Goal: Information Seeking & Learning: Learn about a topic

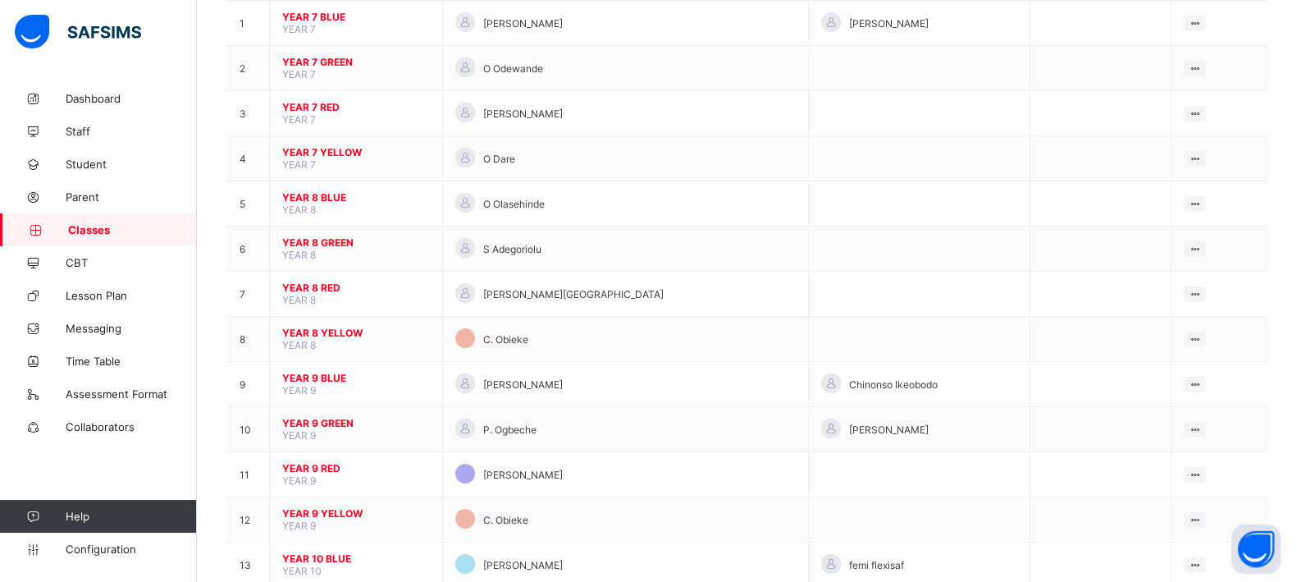
scroll to position [198, 0]
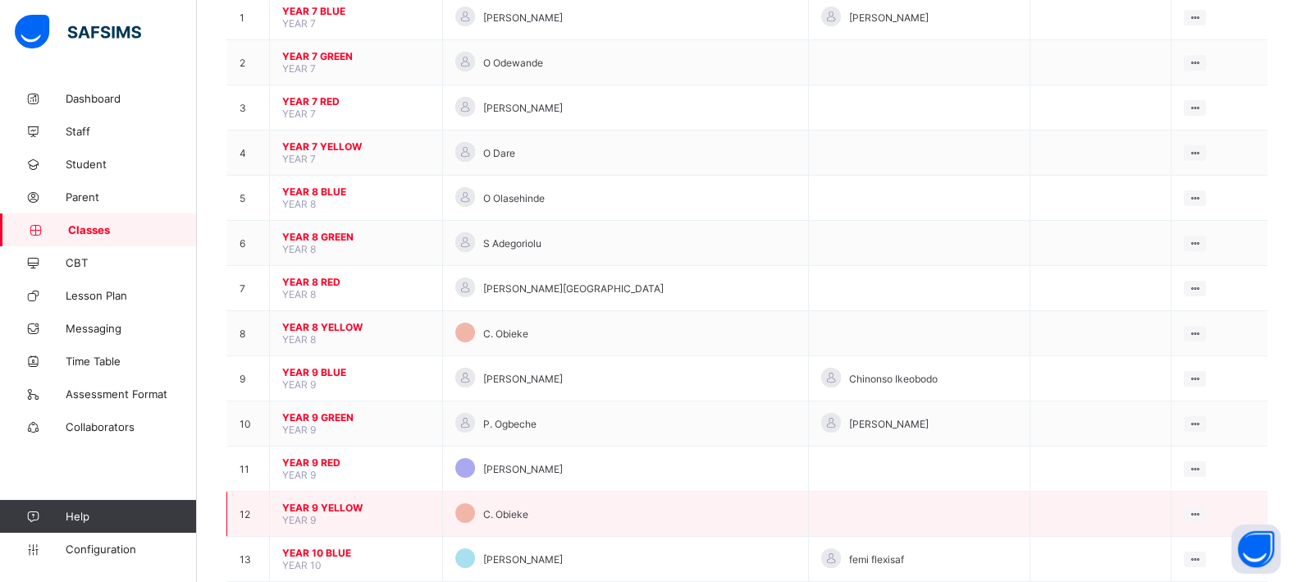
click at [326, 501] on span "YEAR 9 YELLOW" at bounding box center [356, 507] width 148 height 12
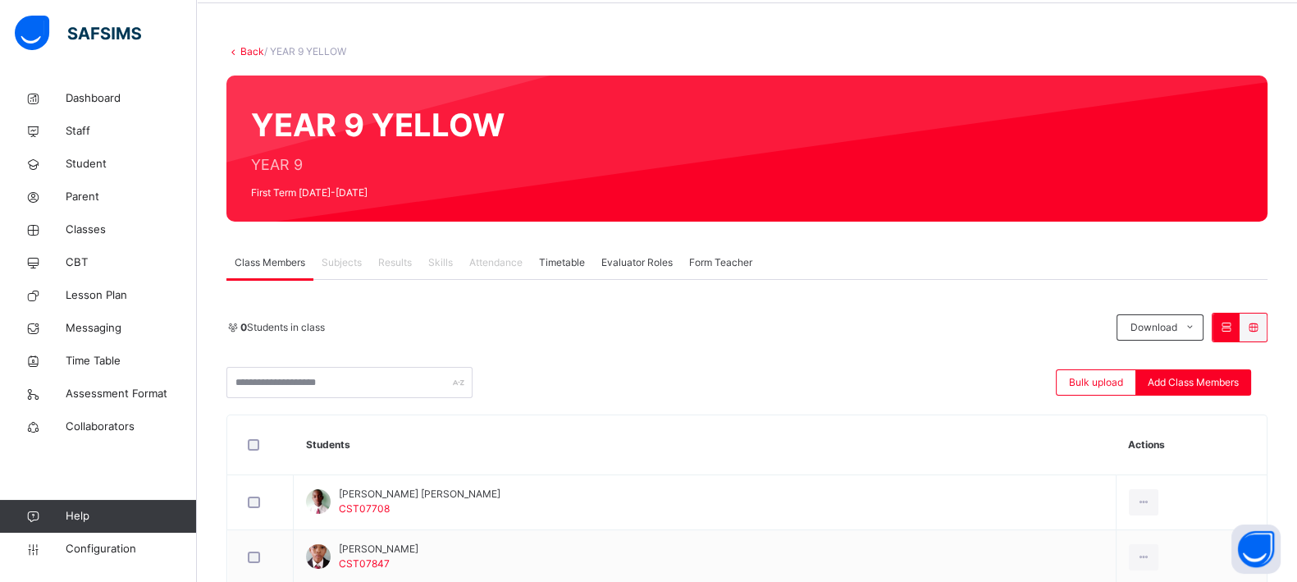
scroll to position [66, 0]
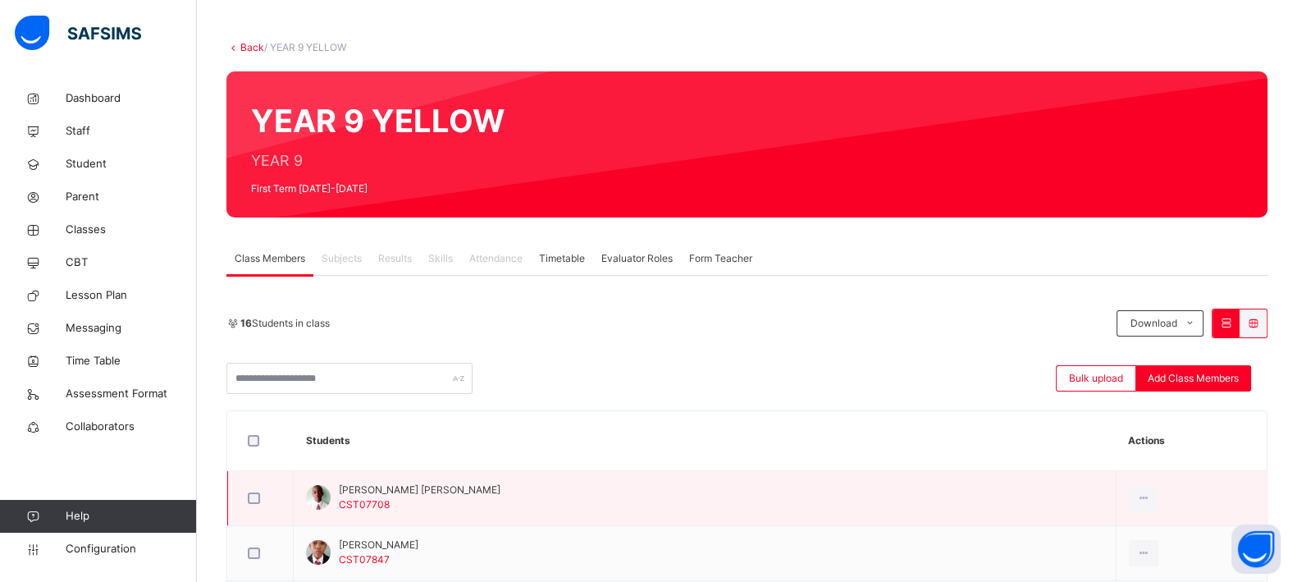
click at [333, 514] on td "[PERSON_NAME] [PERSON_NAME] CST07708" at bounding box center [705, 498] width 823 height 55
click at [377, 498] on span "CST07708" at bounding box center [364, 504] width 51 height 12
click at [317, 492] on div at bounding box center [318, 497] width 25 height 25
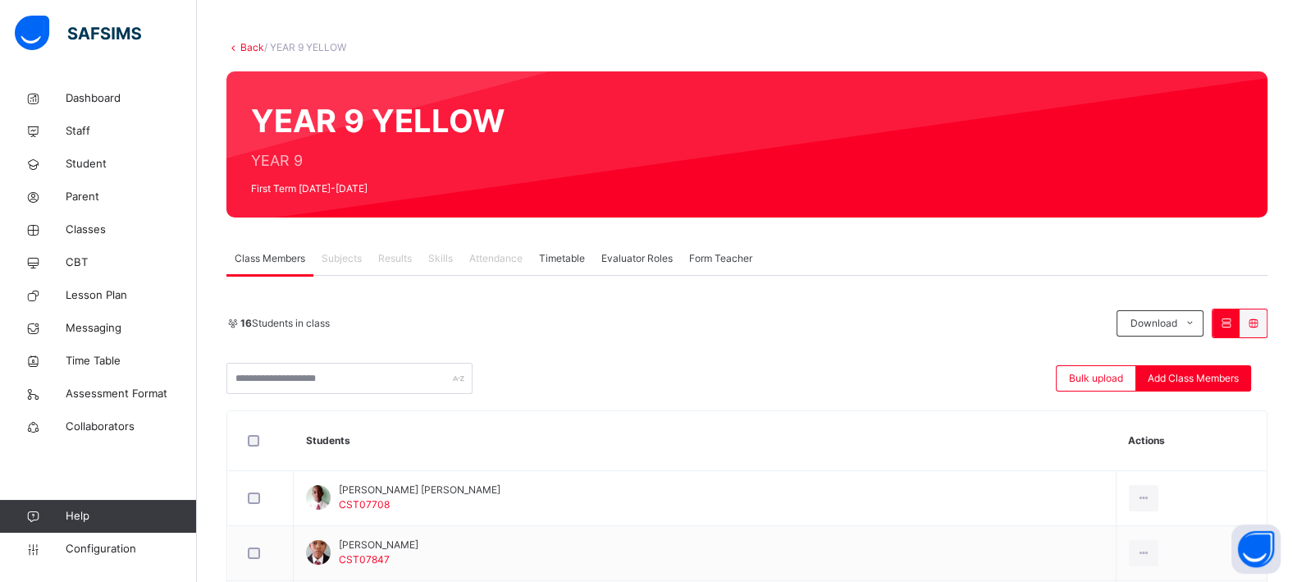
click at [658, 253] on span "Evaluator Roles" at bounding box center [636, 258] width 71 height 15
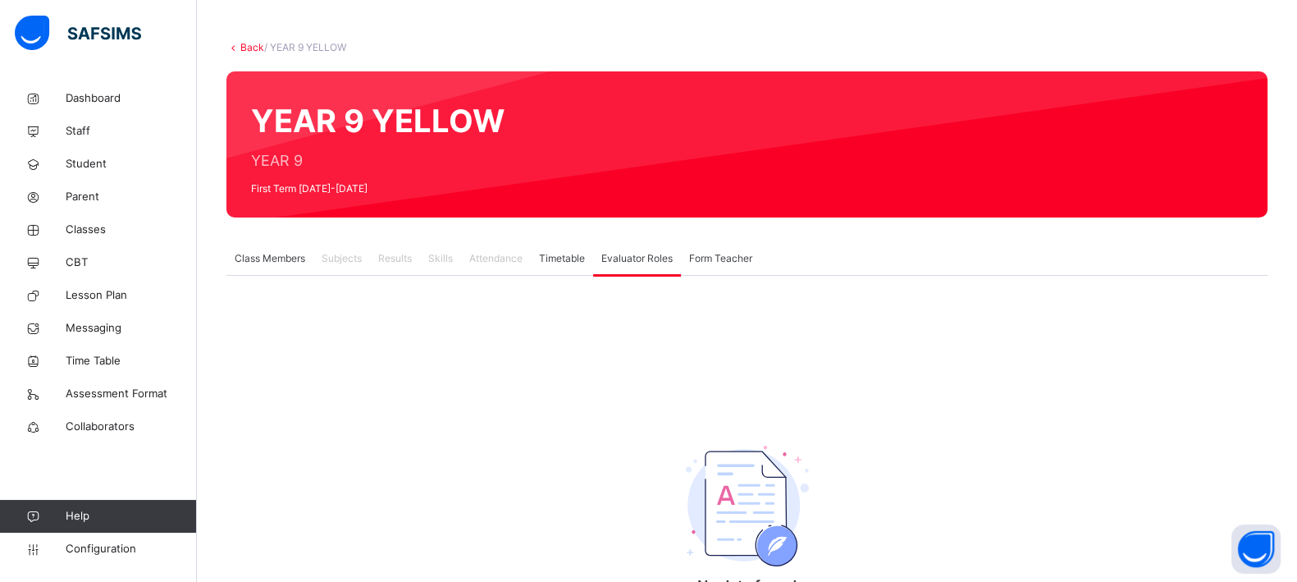
click at [574, 256] on span "Timetable" at bounding box center [562, 258] width 46 height 15
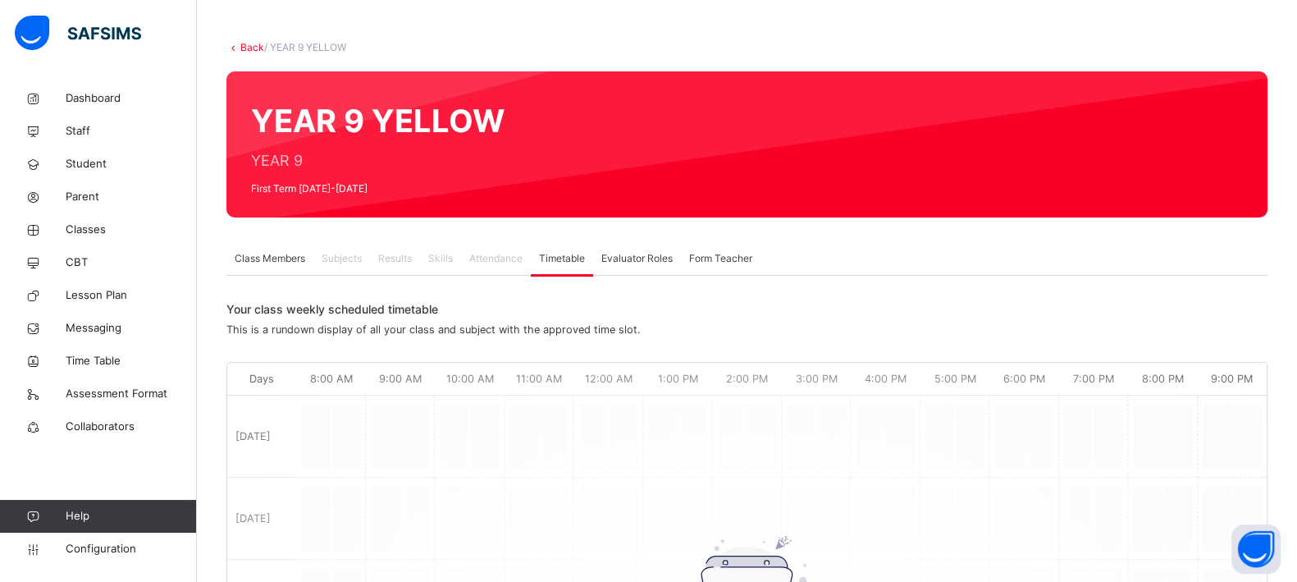
click at [706, 254] on span "Form Teacher" at bounding box center [720, 258] width 63 height 15
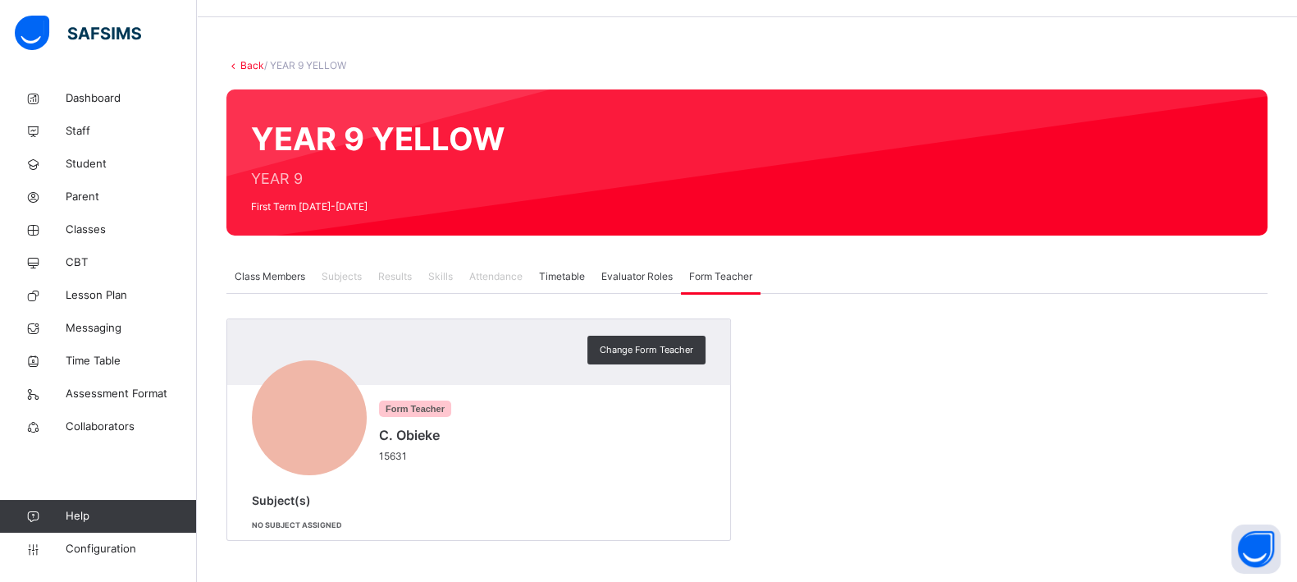
scroll to position [48, 0]
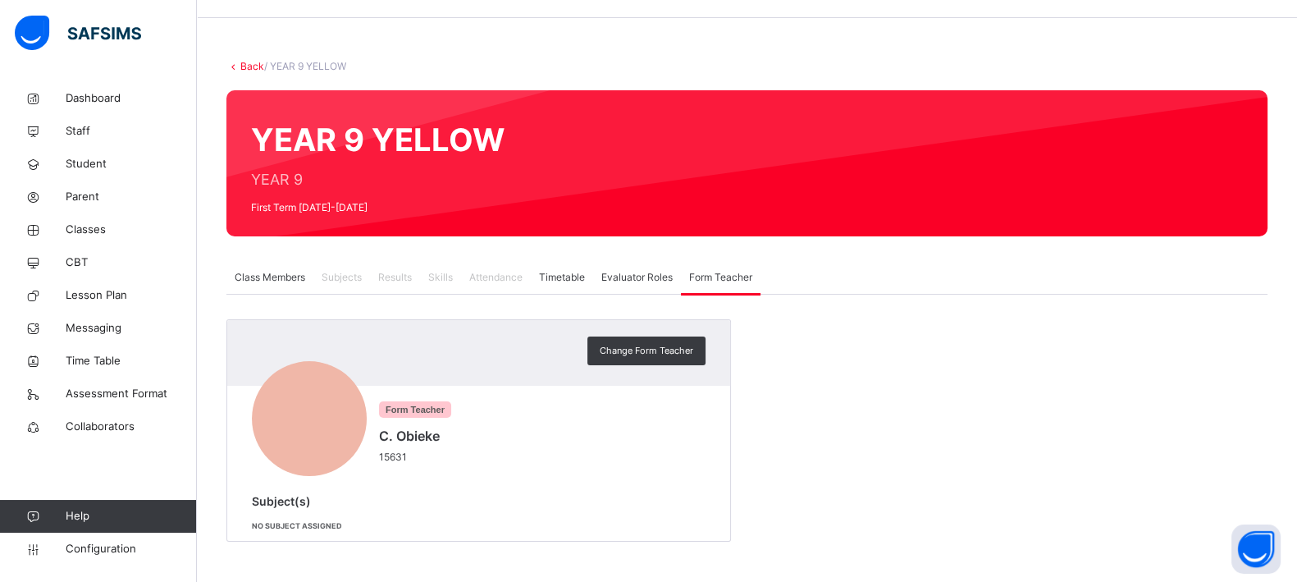
click at [554, 266] on div "Timetable" at bounding box center [562, 277] width 62 height 33
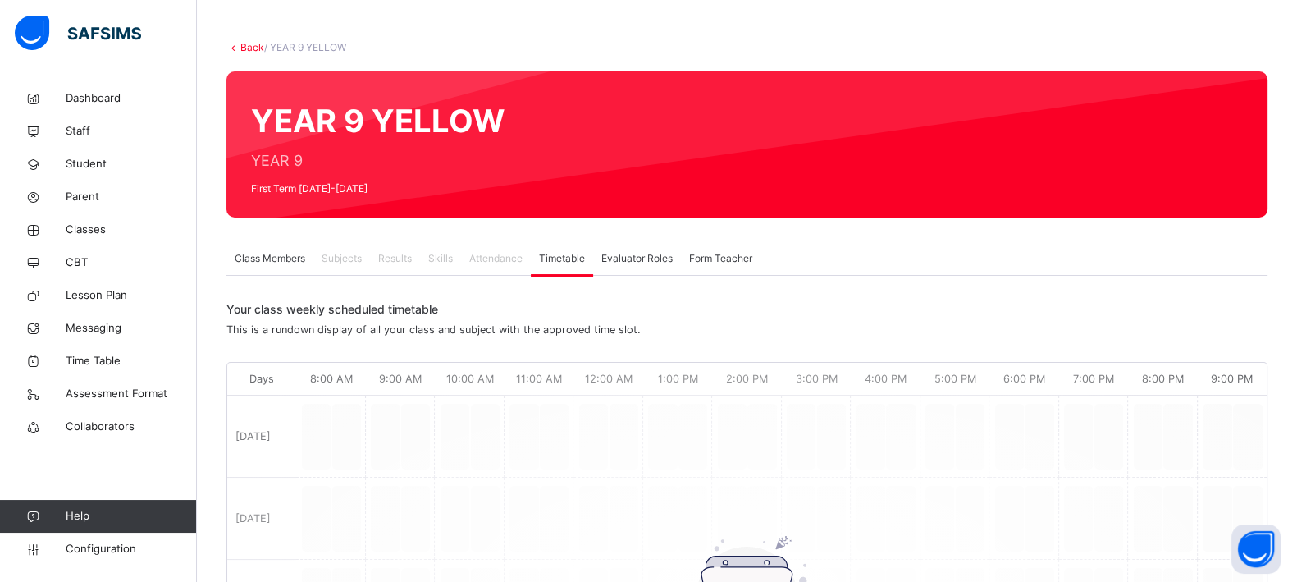
click at [283, 264] on span "Class Members" at bounding box center [270, 258] width 71 height 15
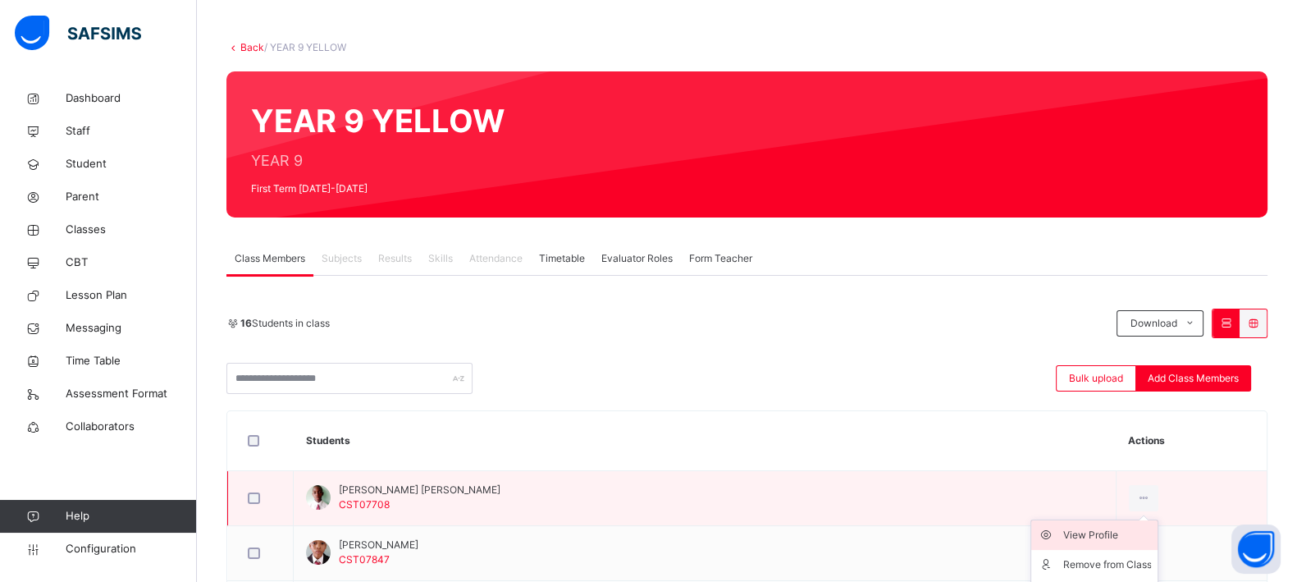
click at [1067, 535] on div "View Profile" at bounding box center [1106, 535] width 89 height 16
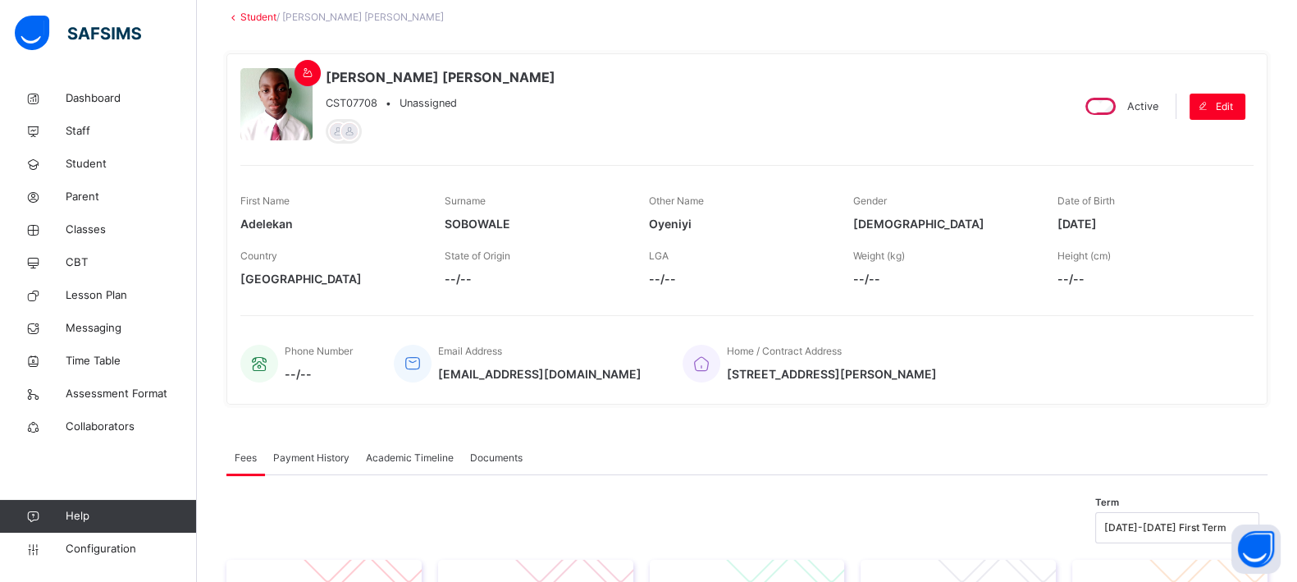
scroll to position [98, 0]
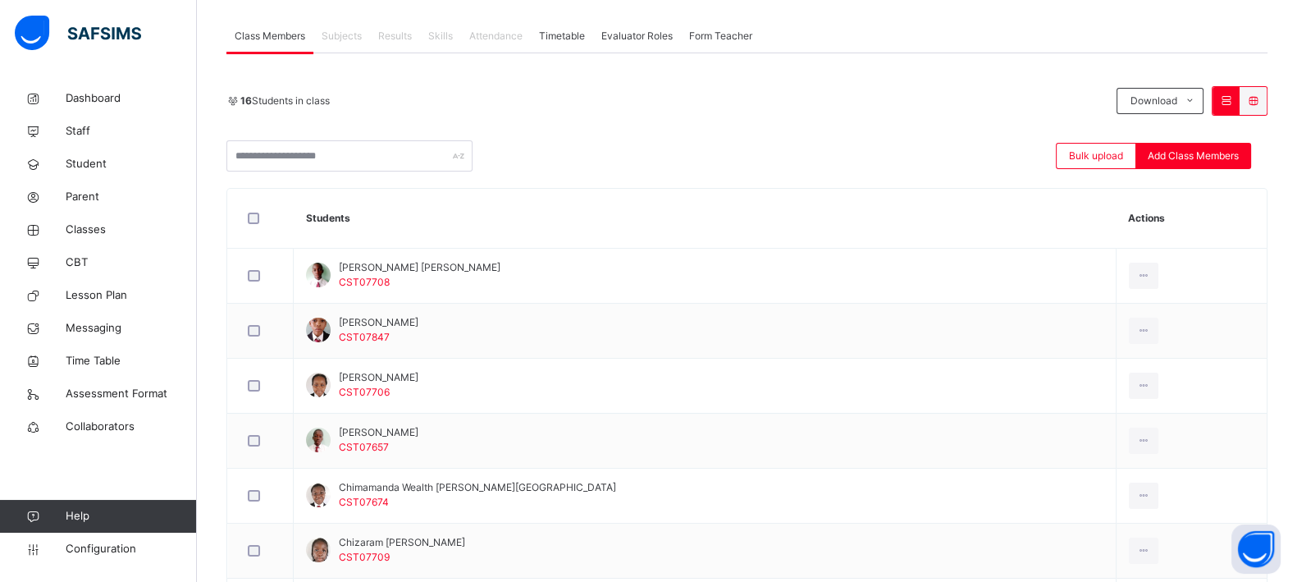
scroll to position [291, 0]
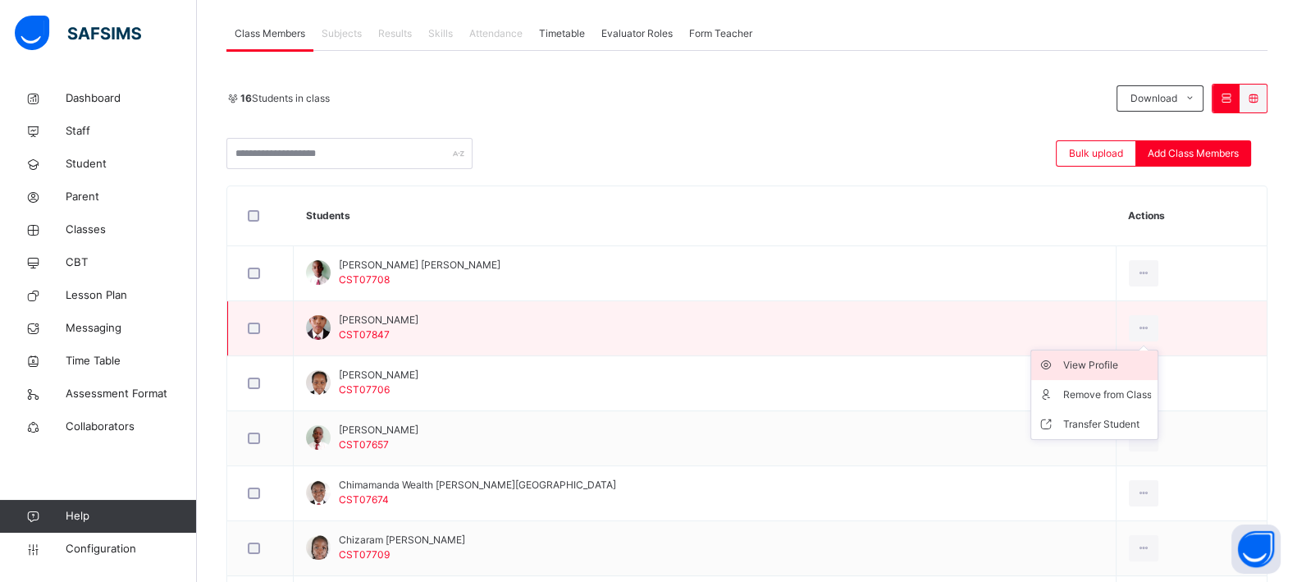
click at [1075, 364] on div "View Profile" at bounding box center [1106, 365] width 89 height 16
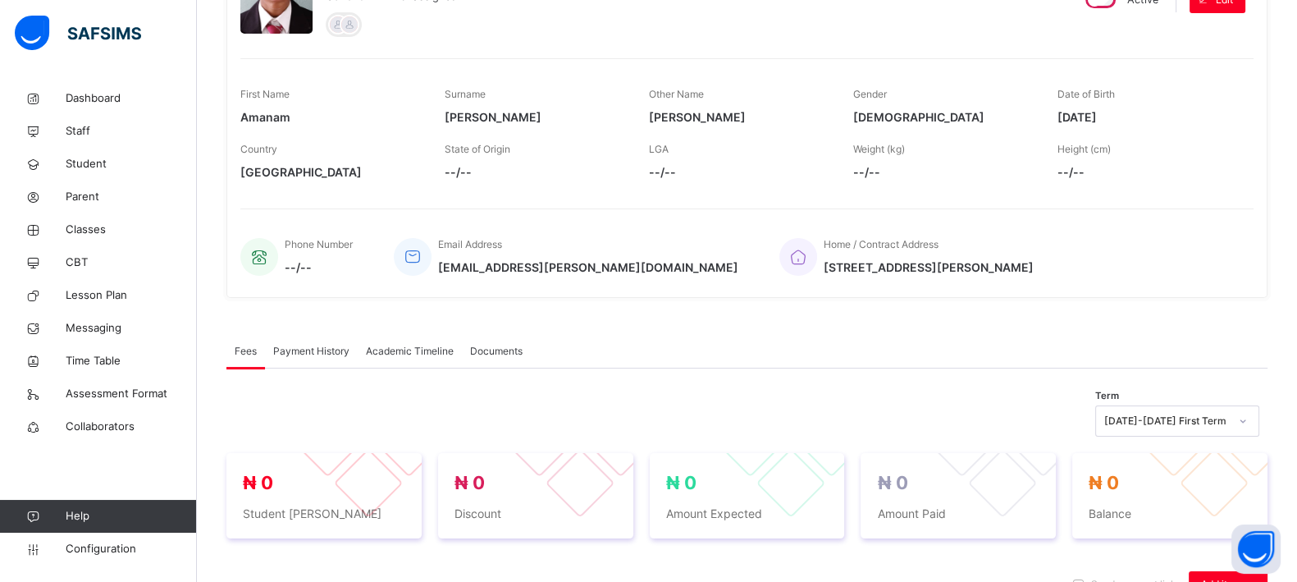
scroll to position [204, 0]
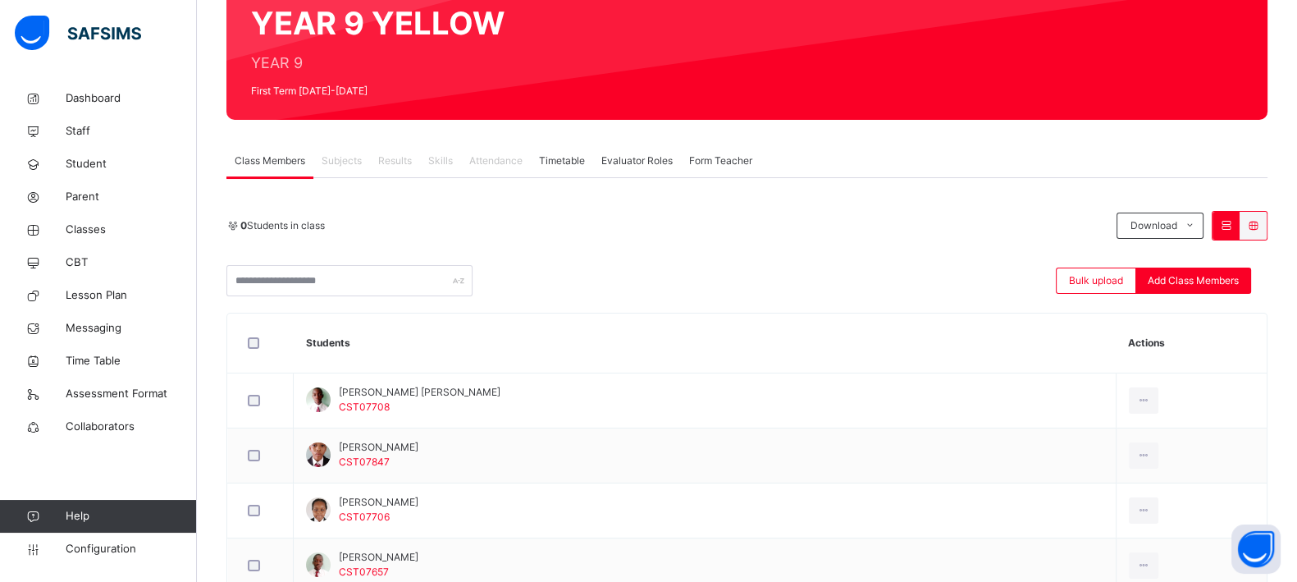
scroll to position [168, 0]
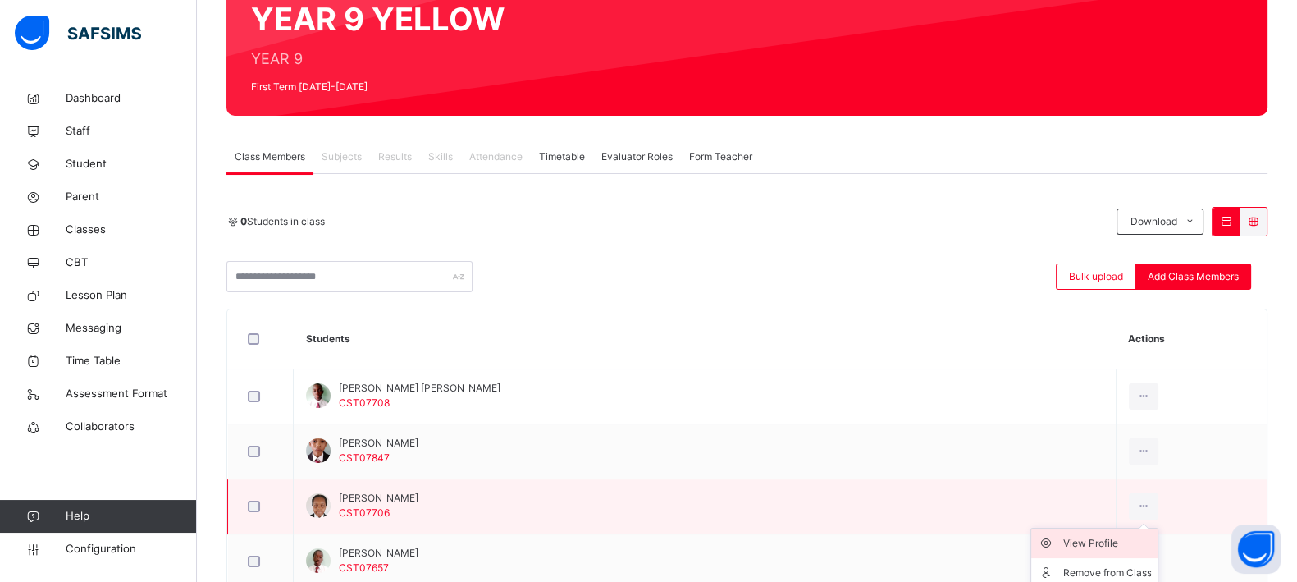
click at [1083, 550] on li "View Profile" at bounding box center [1094, 543] width 126 height 30
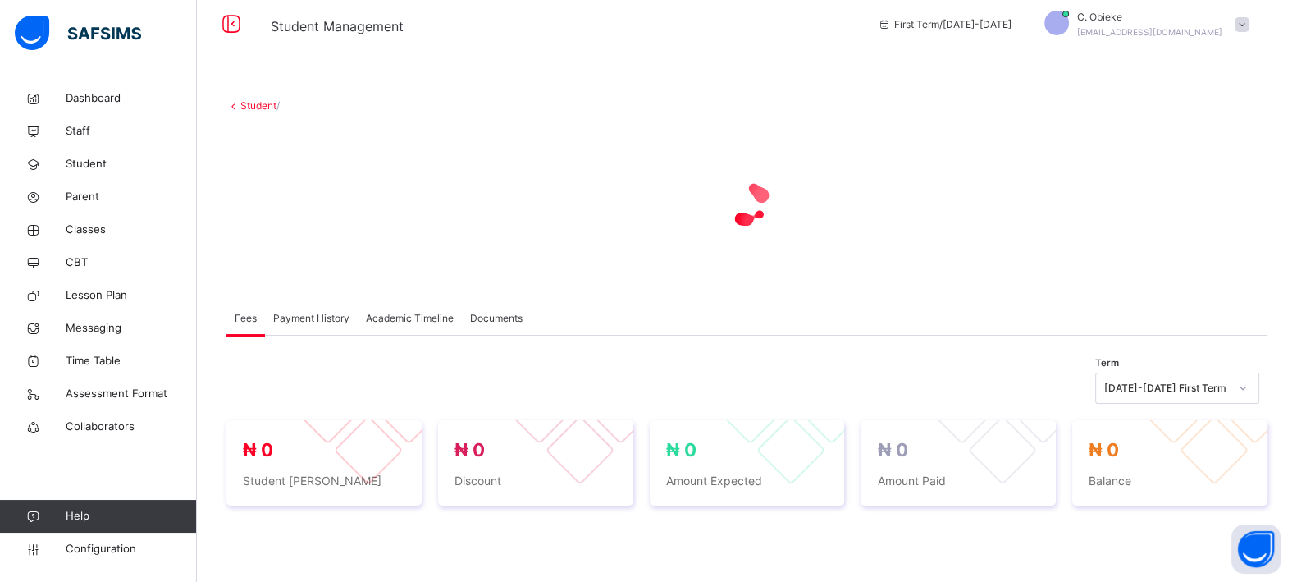
scroll to position [11, 0]
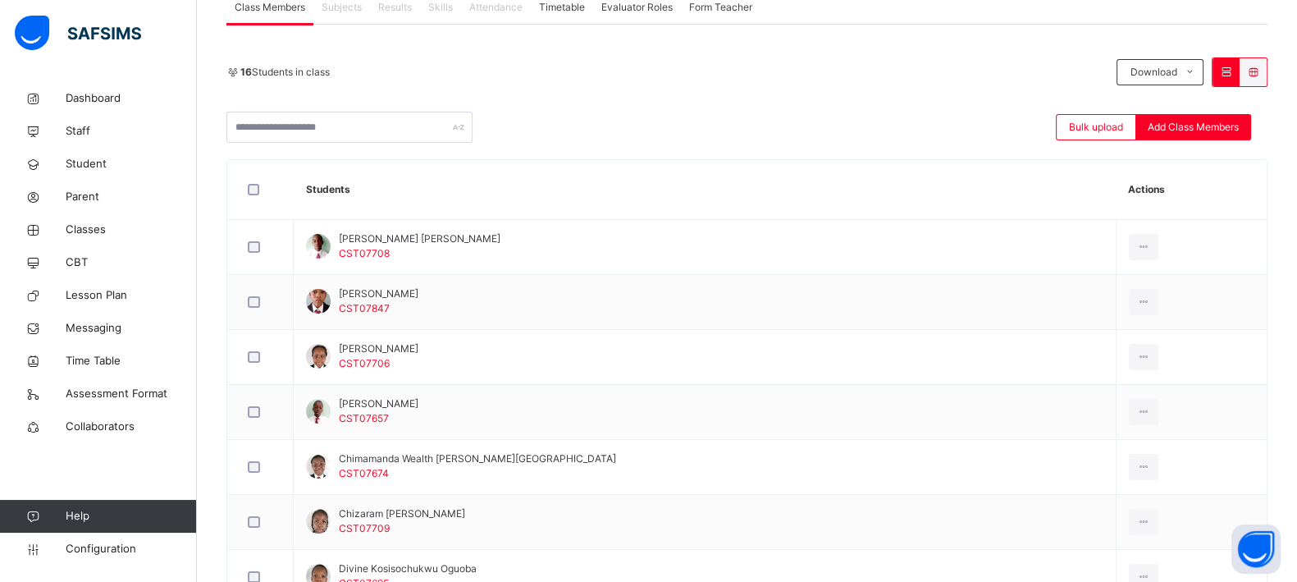
scroll to position [321, 0]
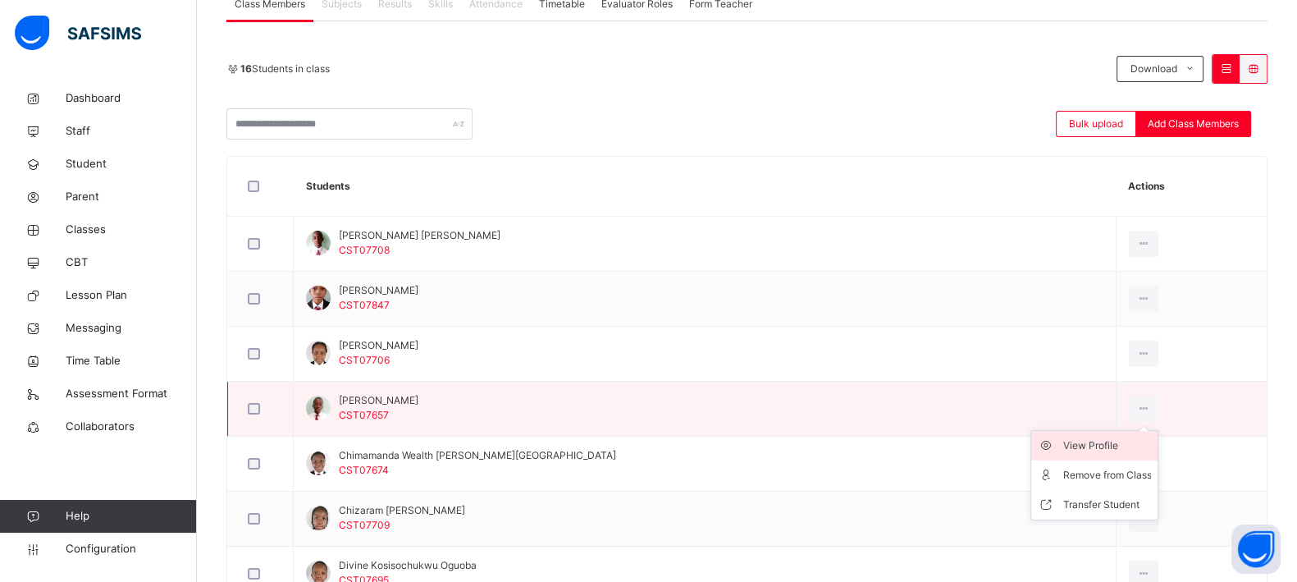
click at [1071, 445] on div "View Profile" at bounding box center [1106, 445] width 89 height 16
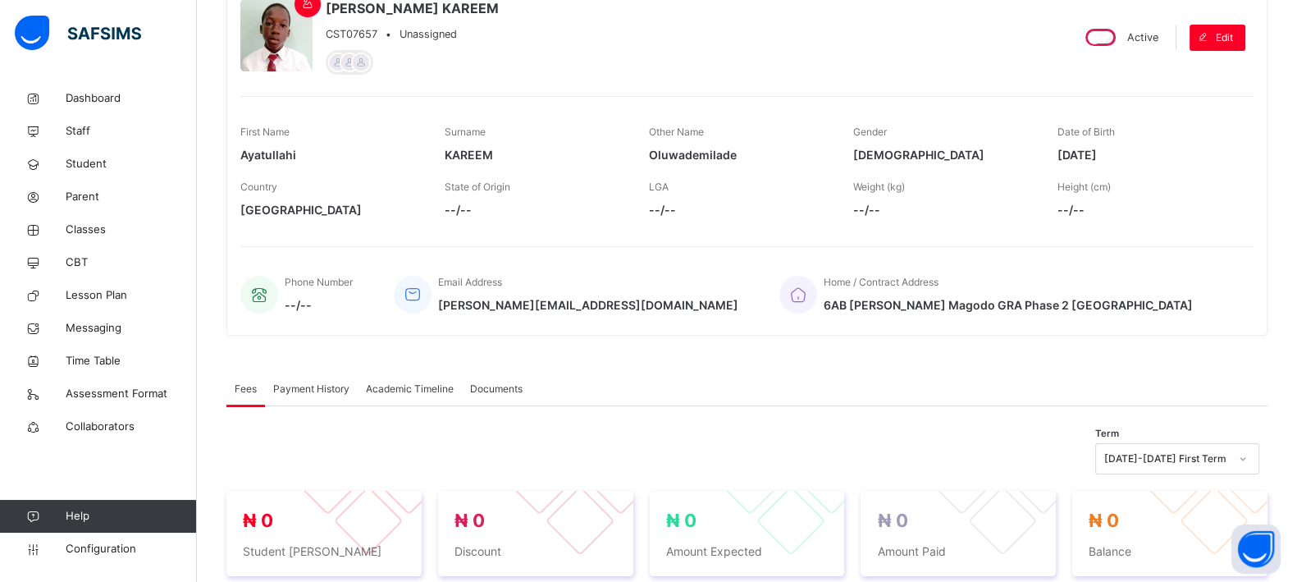
scroll to position [192, 0]
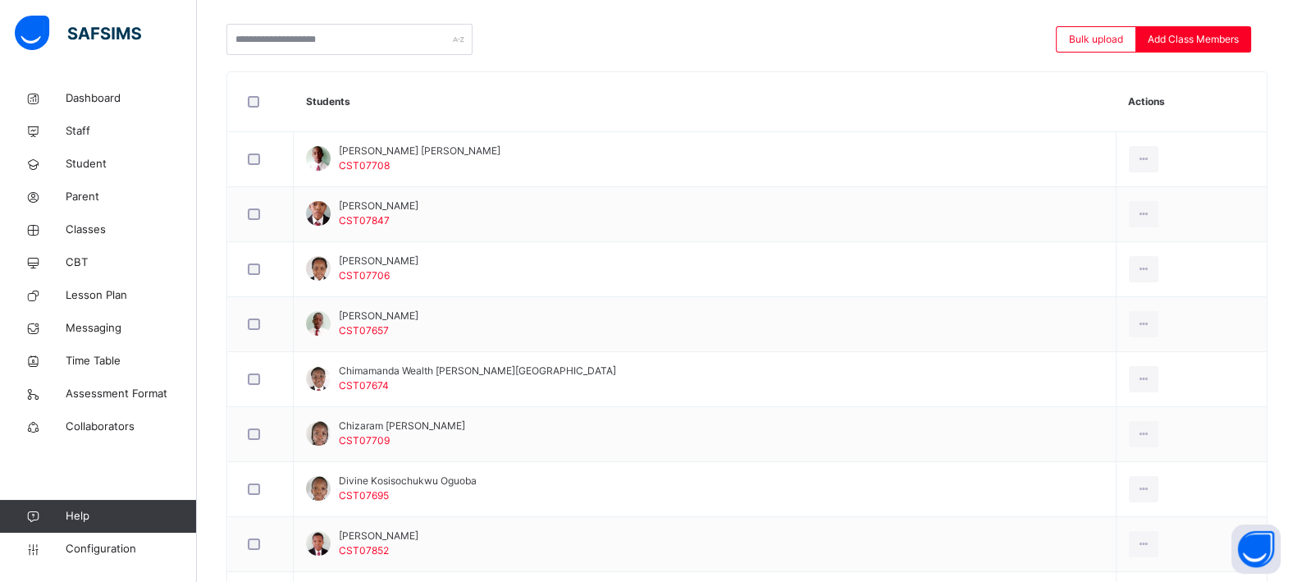
scroll to position [404, 0]
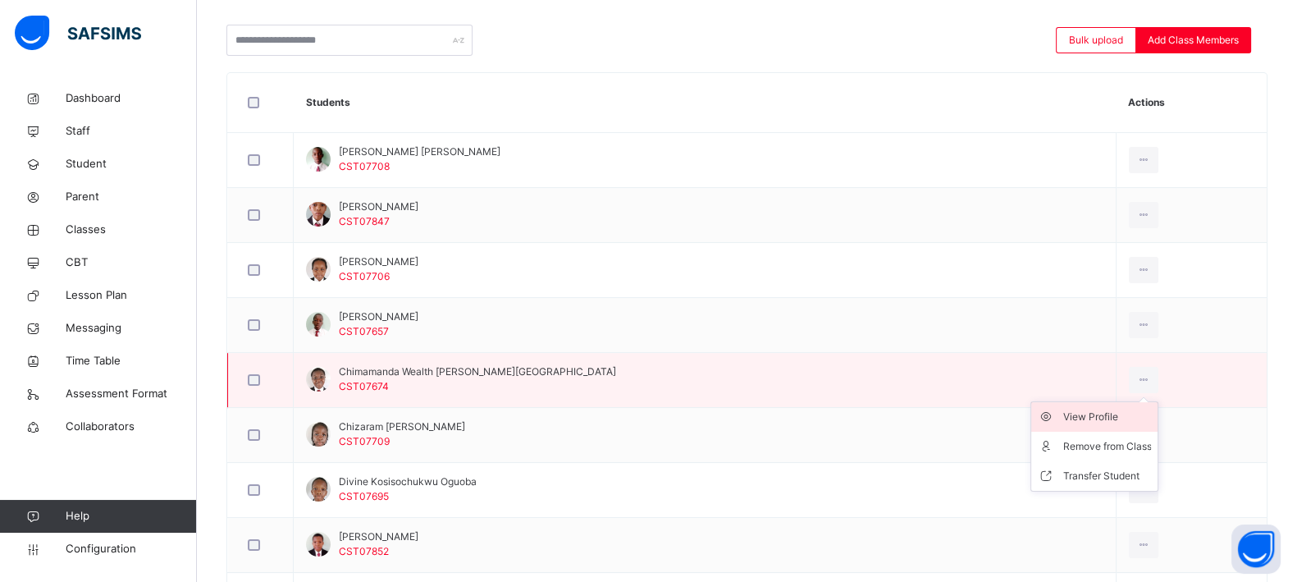
click at [1070, 419] on div "View Profile" at bounding box center [1106, 417] width 89 height 16
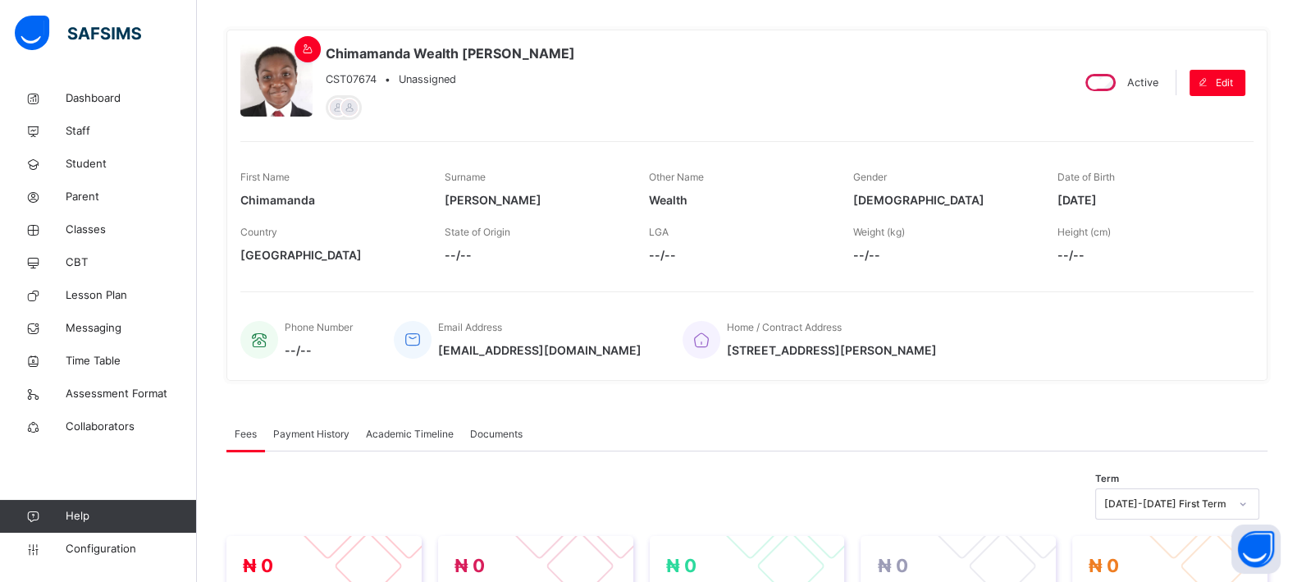
scroll to position [122, 0]
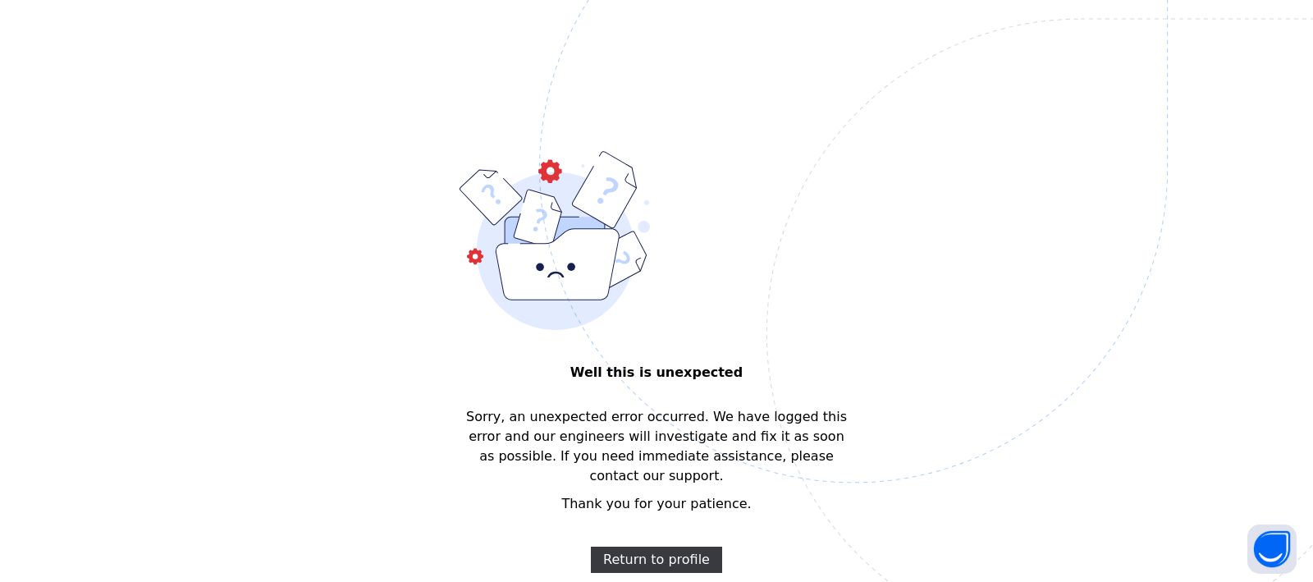
click at [894, 345] on img at bounding box center [967, 250] width 856 height 793
click at [619, 550] on span "Return to profile" at bounding box center [656, 560] width 107 height 20
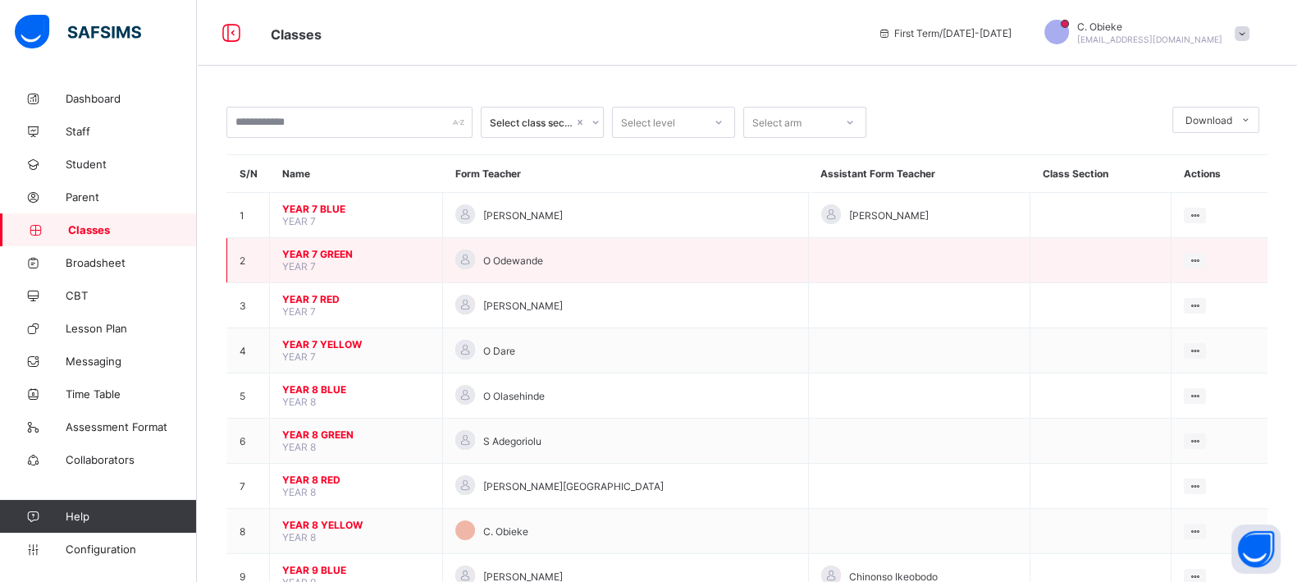
click at [898, 264] on td at bounding box center [919, 260] width 222 height 45
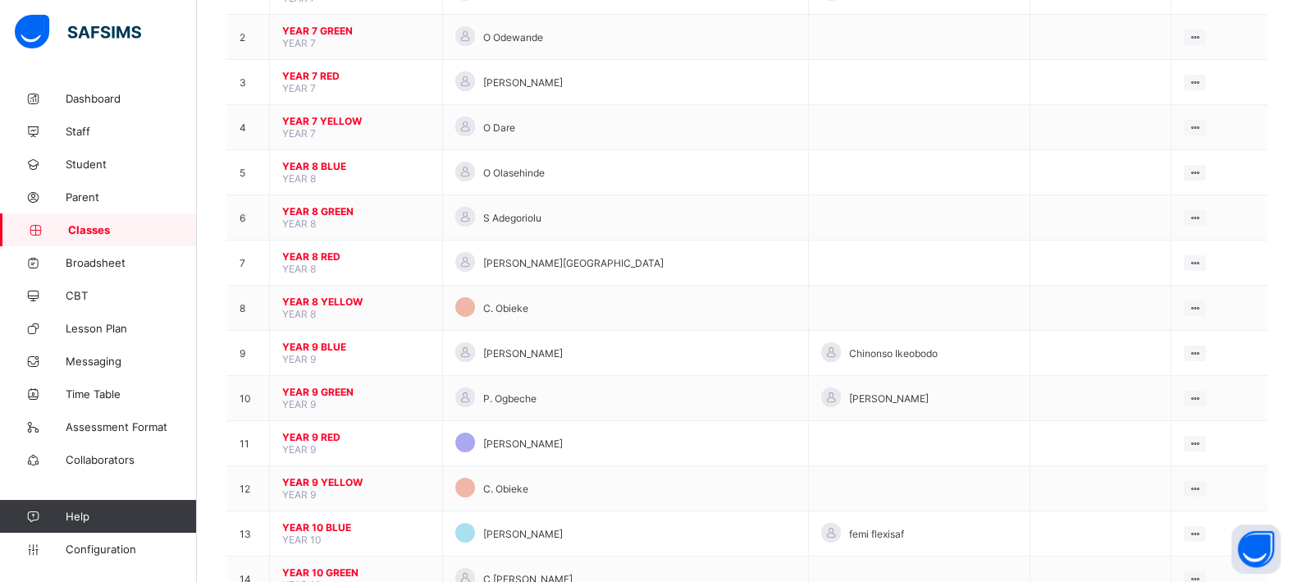
scroll to position [226, 0]
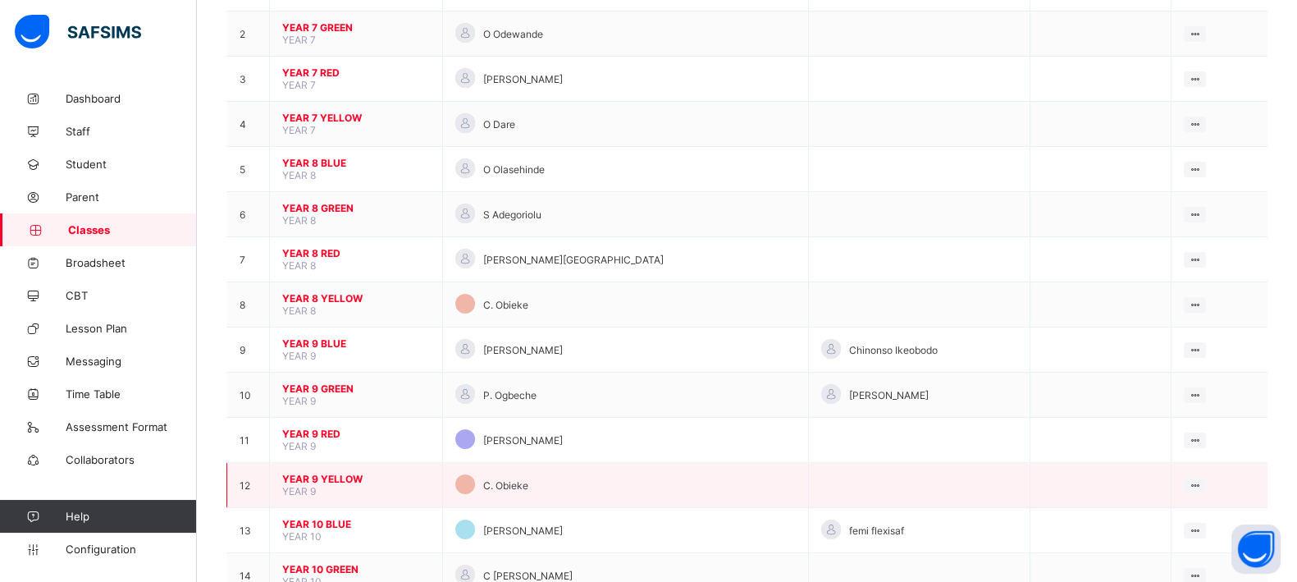
click at [346, 473] on span "YEAR 9 YELLOW" at bounding box center [356, 479] width 148 height 12
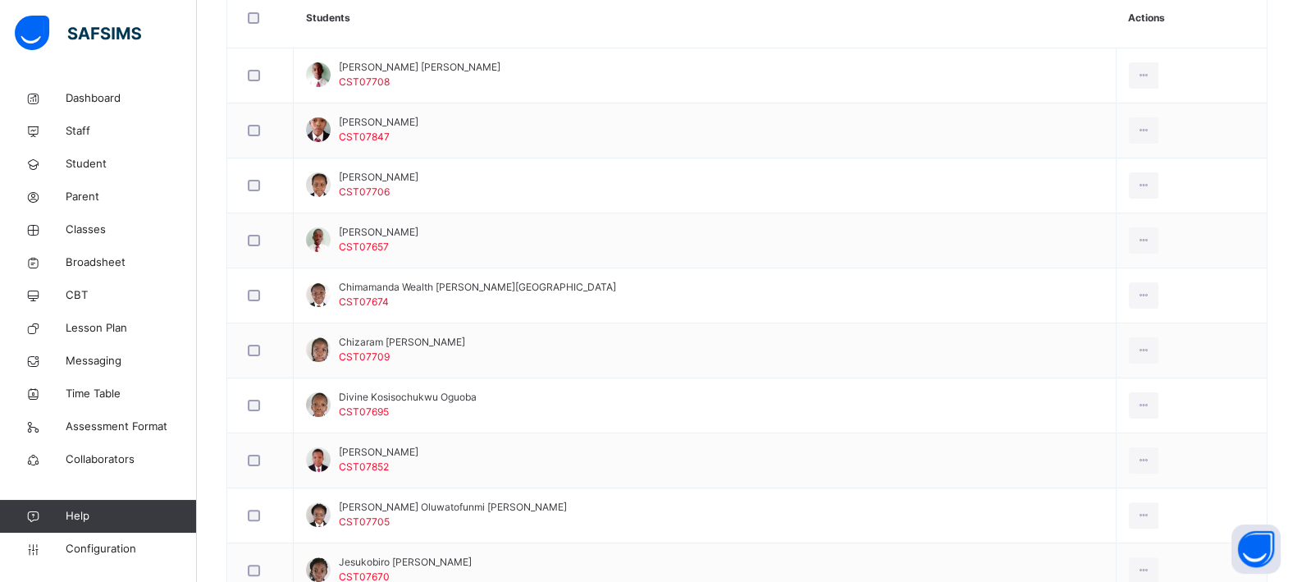
scroll to position [480, 0]
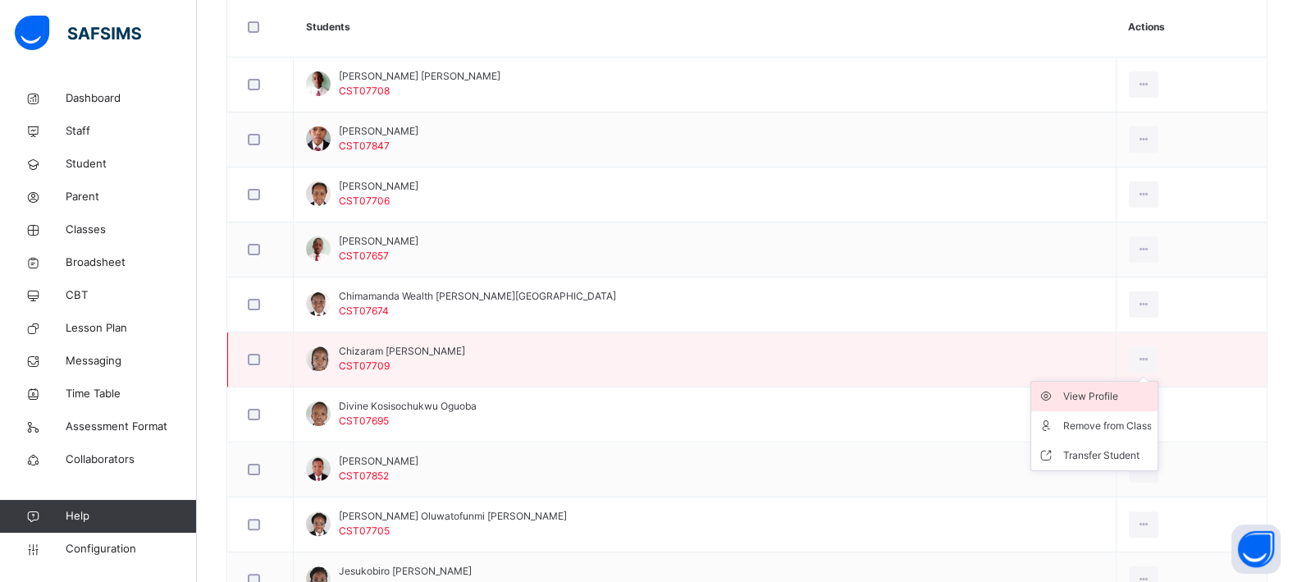
click at [1062, 397] on div "View Profile" at bounding box center [1106, 396] width 89 height 16
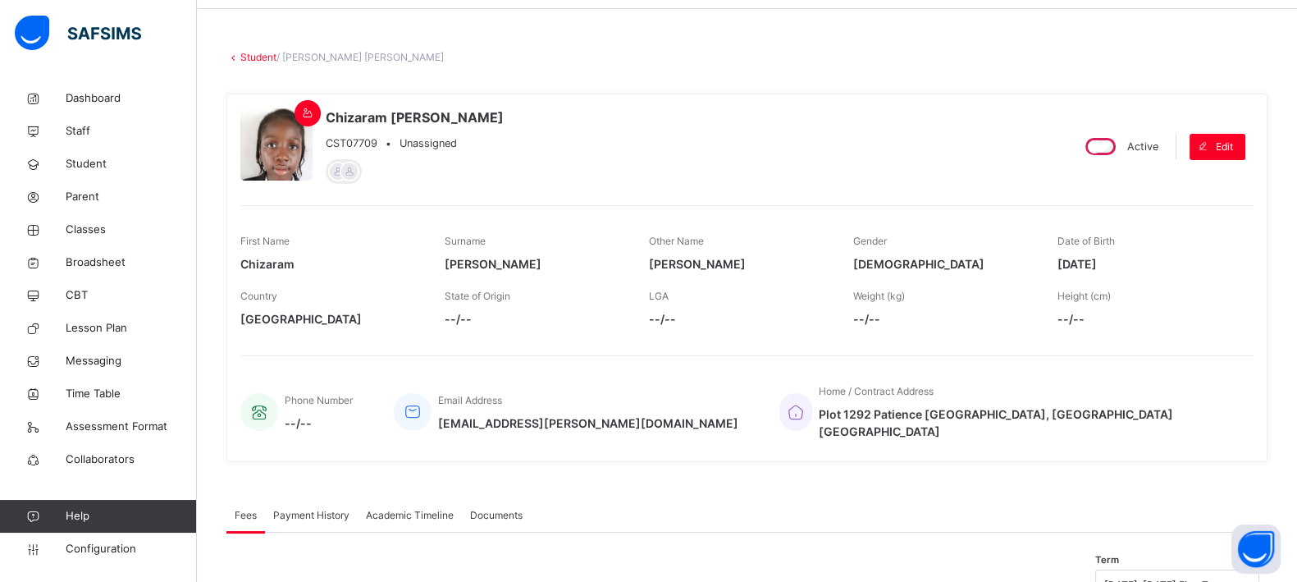
scroll to position [57, 0]
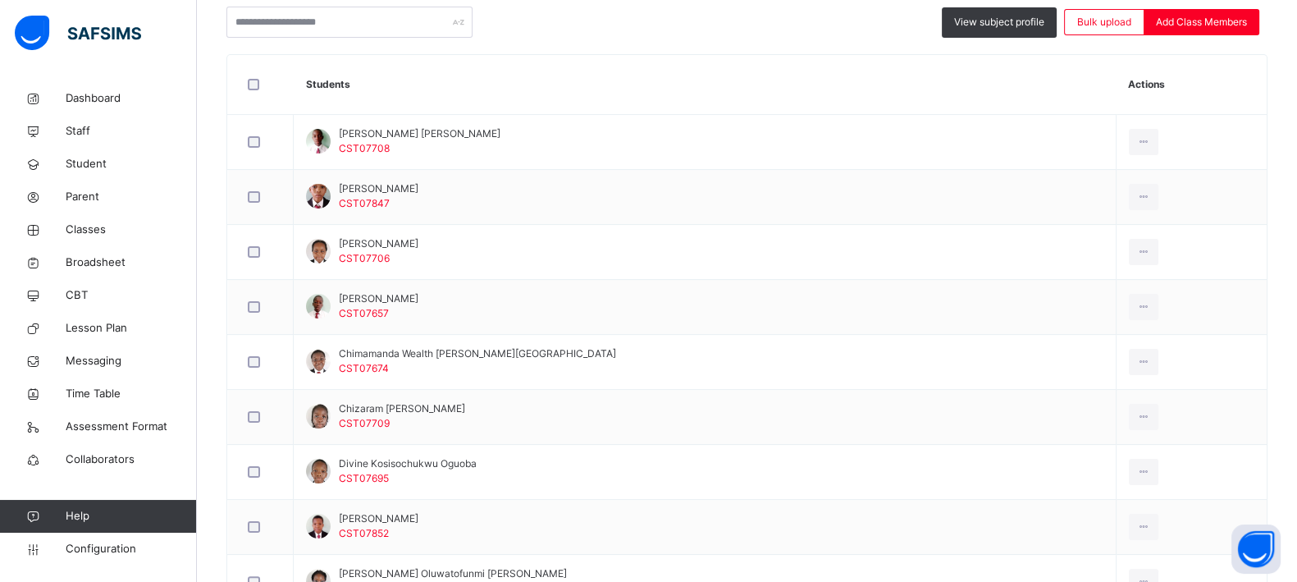
scroll to position [429, 0]
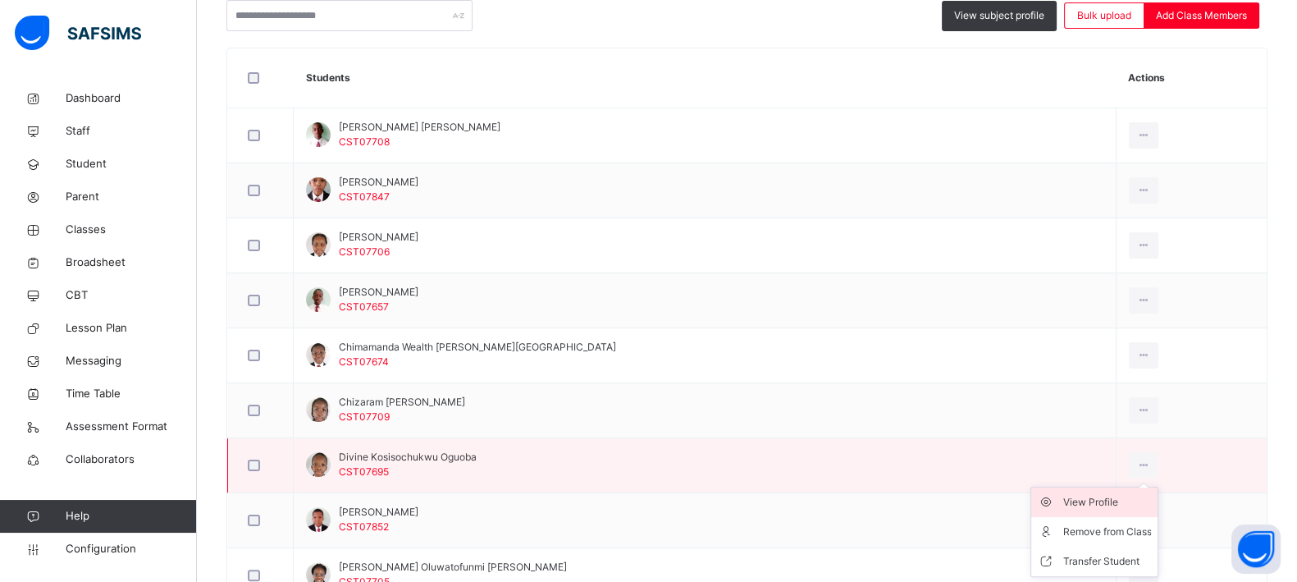
click at [1070, 500] on div "View Profile" at bounding box center [1106, 502] width 89 height 16
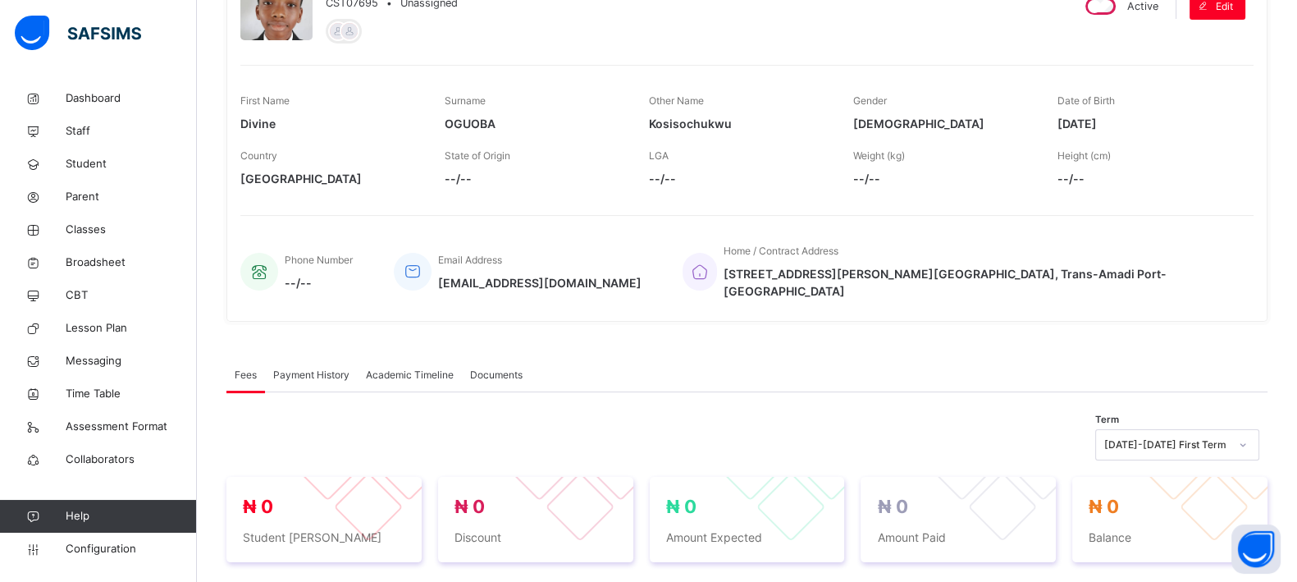
scroll to position [189, 0]
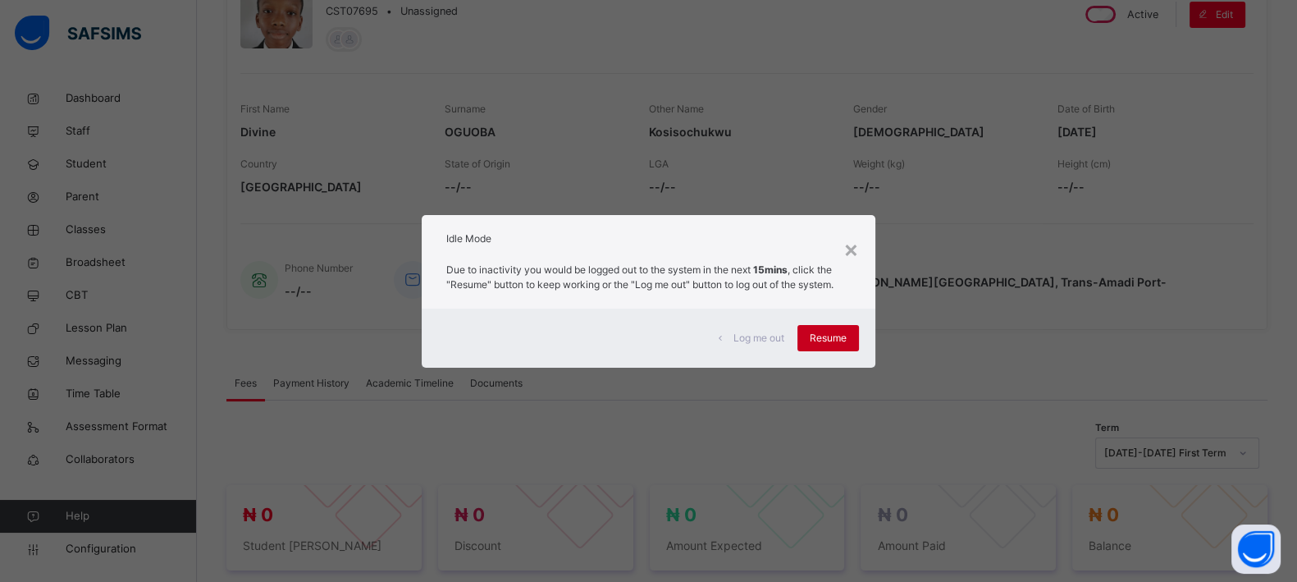
click at [842, 338] on span "Resume" at bounding box center [828, 338] width 37 height 15
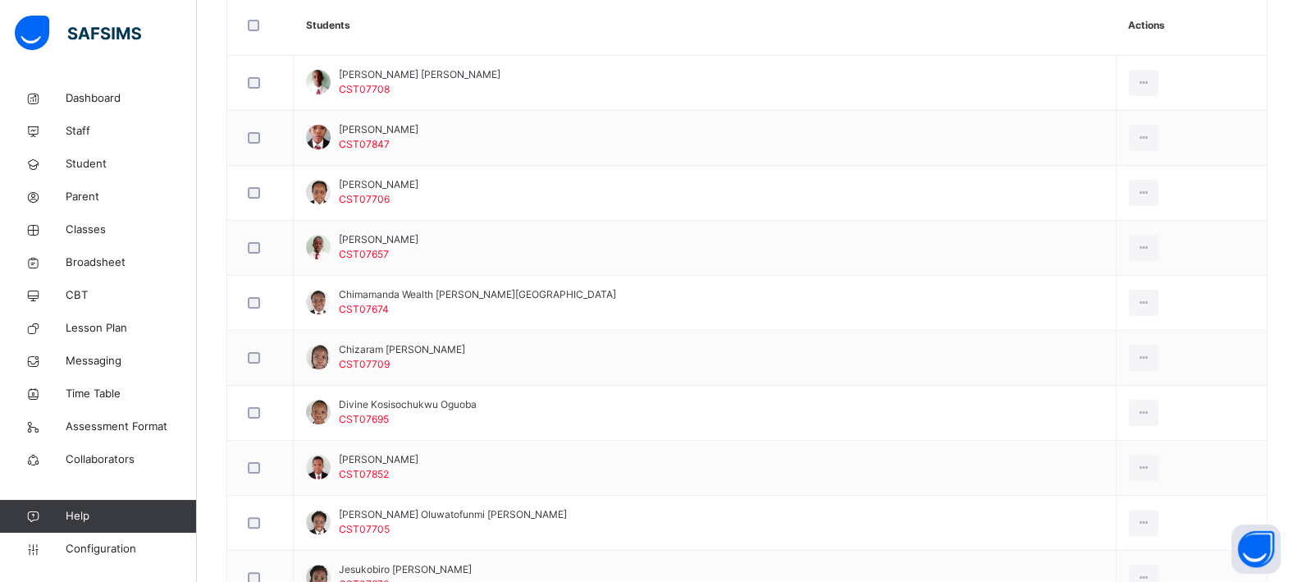
scroll to position [485, 0]
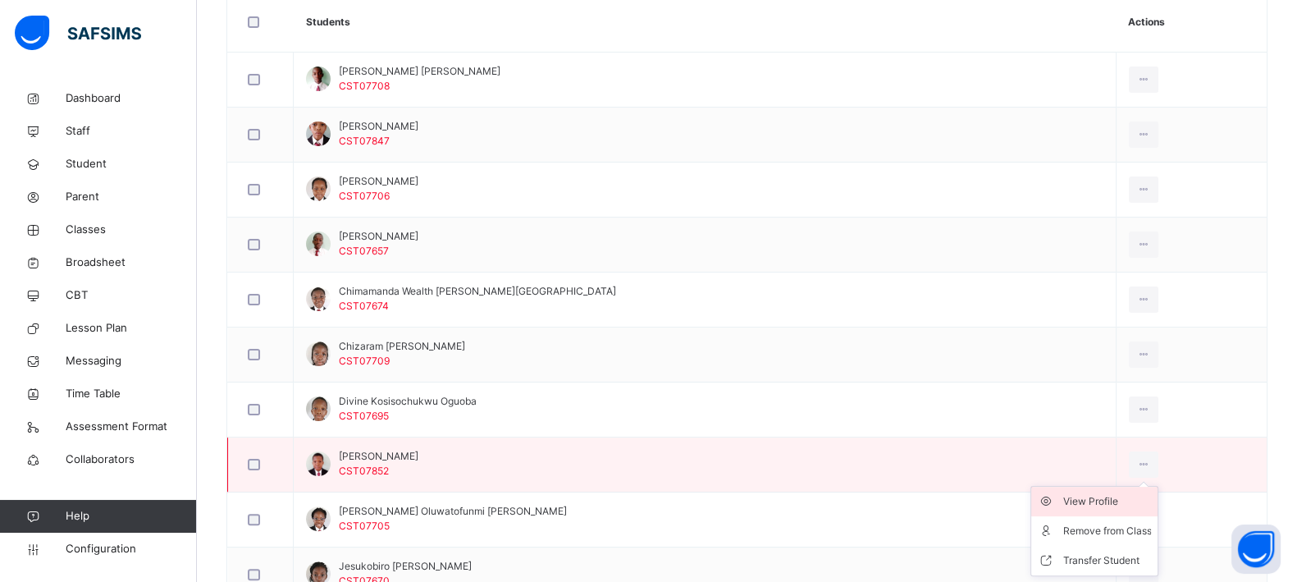
click at [1065, 502] on div "View Profile" at bounding box center [1106, 501] width 89 height 16
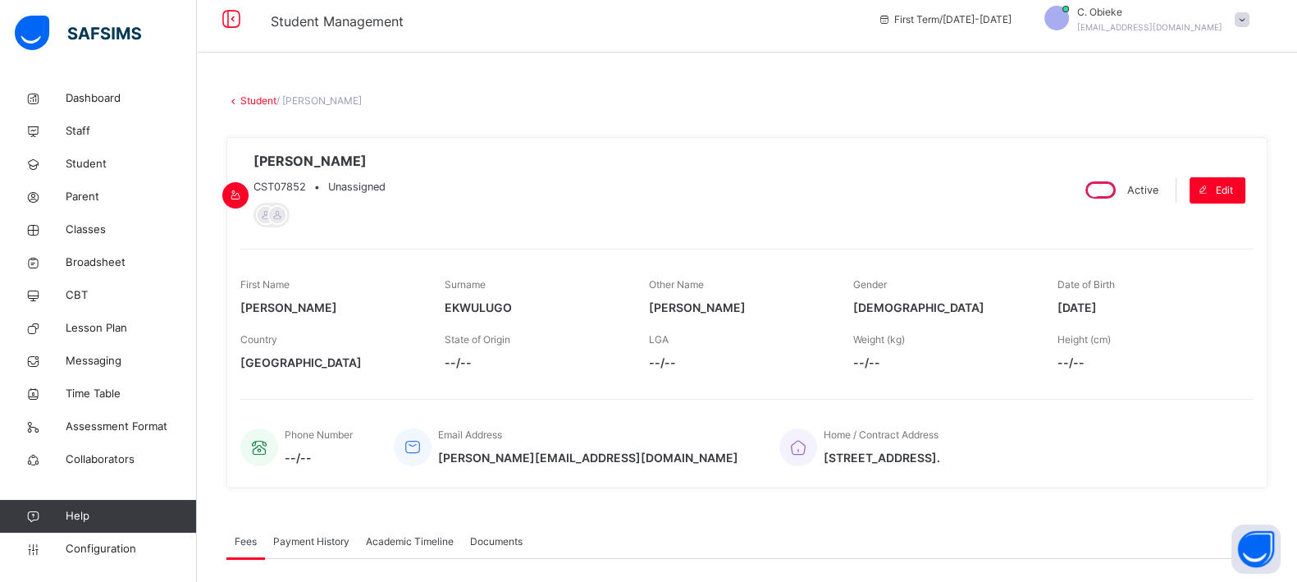
scroll to position [22, 0]
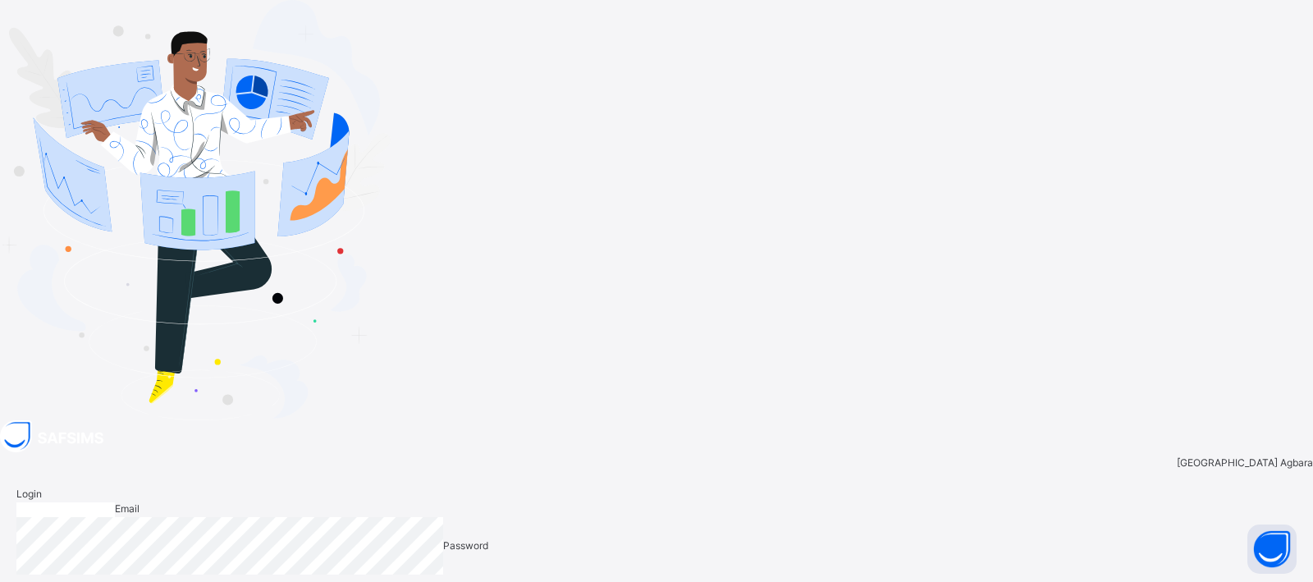
type input "**********"
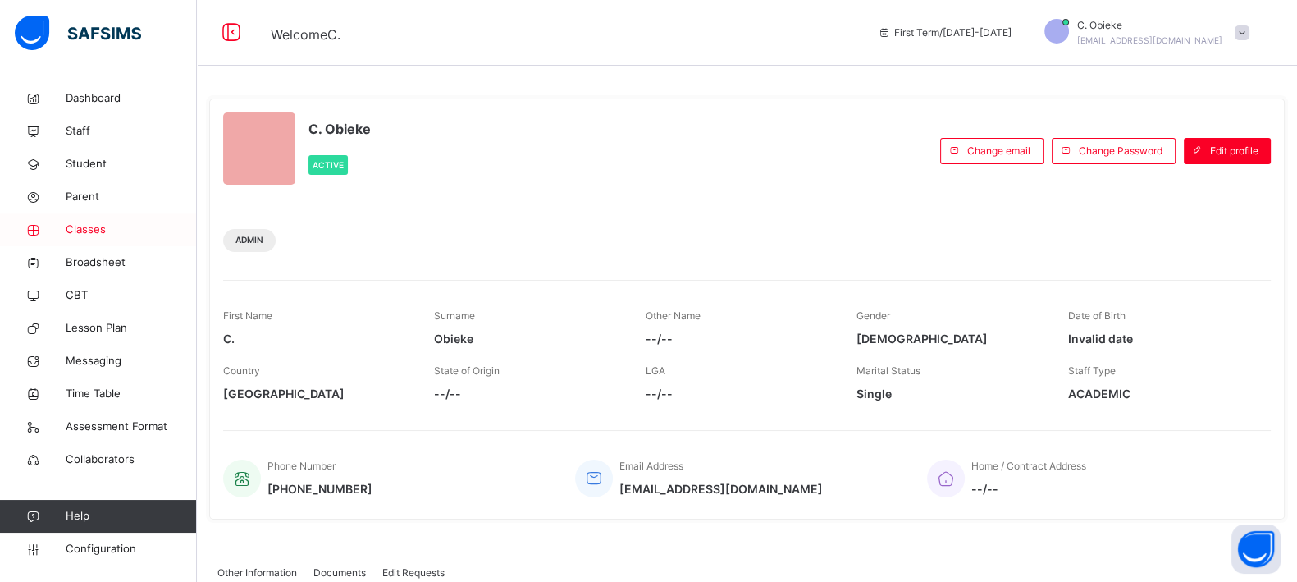
click at [88, 222] on span "Classes" at bounding box center [131, 230] width 131 height 16
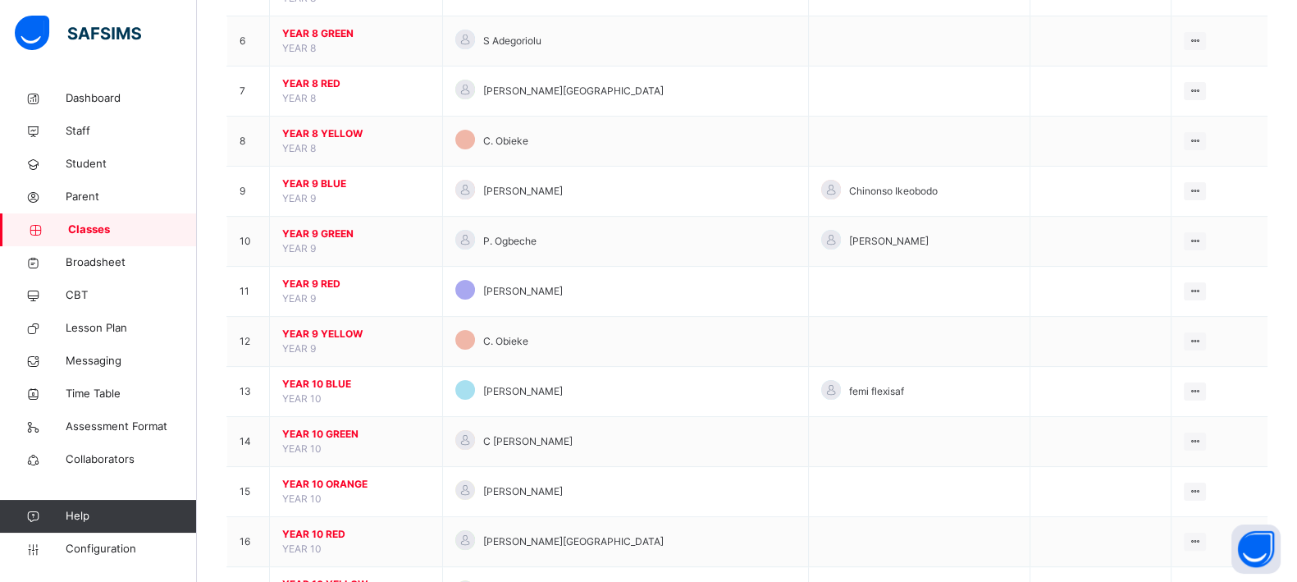
scroll to position [524, 0]
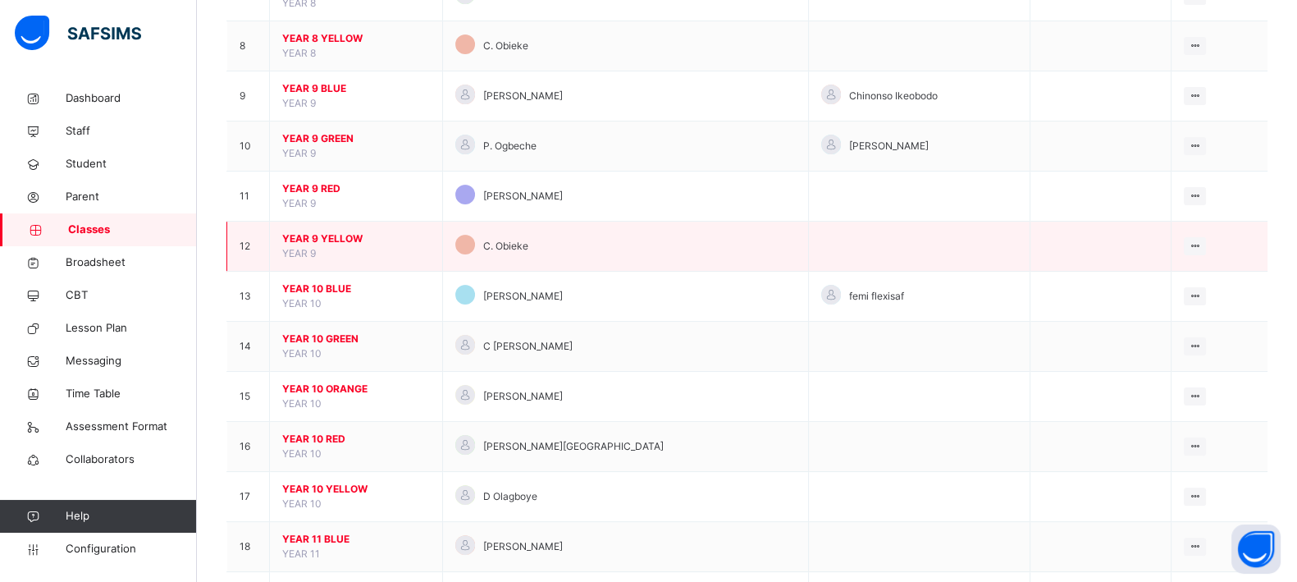
click at [316, 243] on span "YEAR 9 YELLOW" at bounding box center [356, 238] width 148 height 15
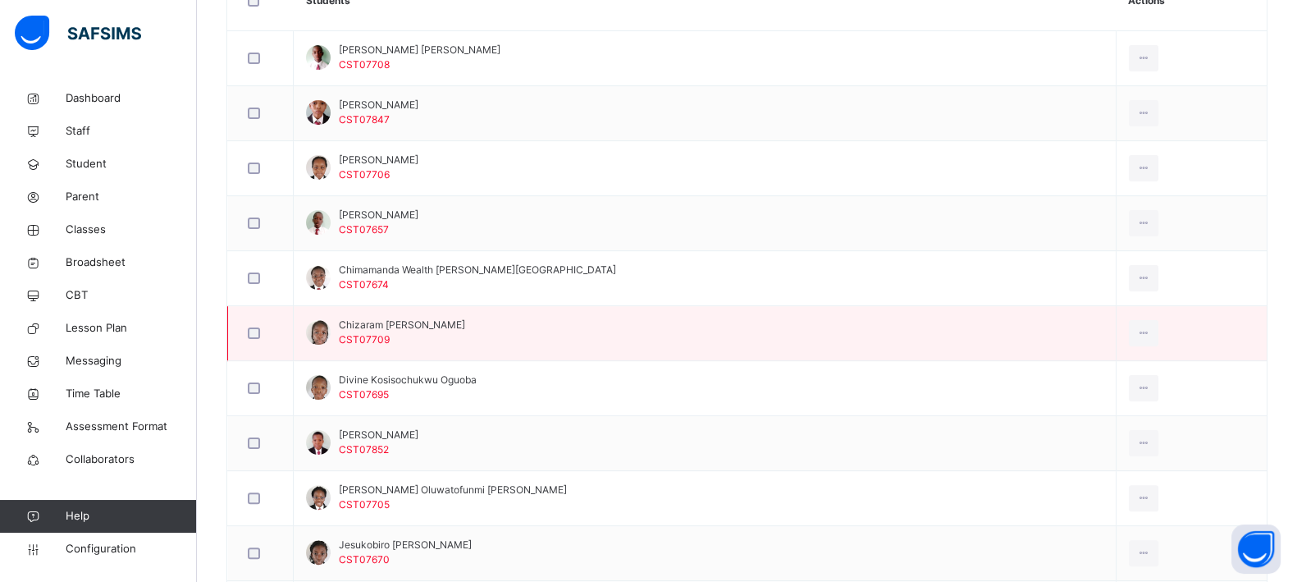
scroll to position [516, 0]
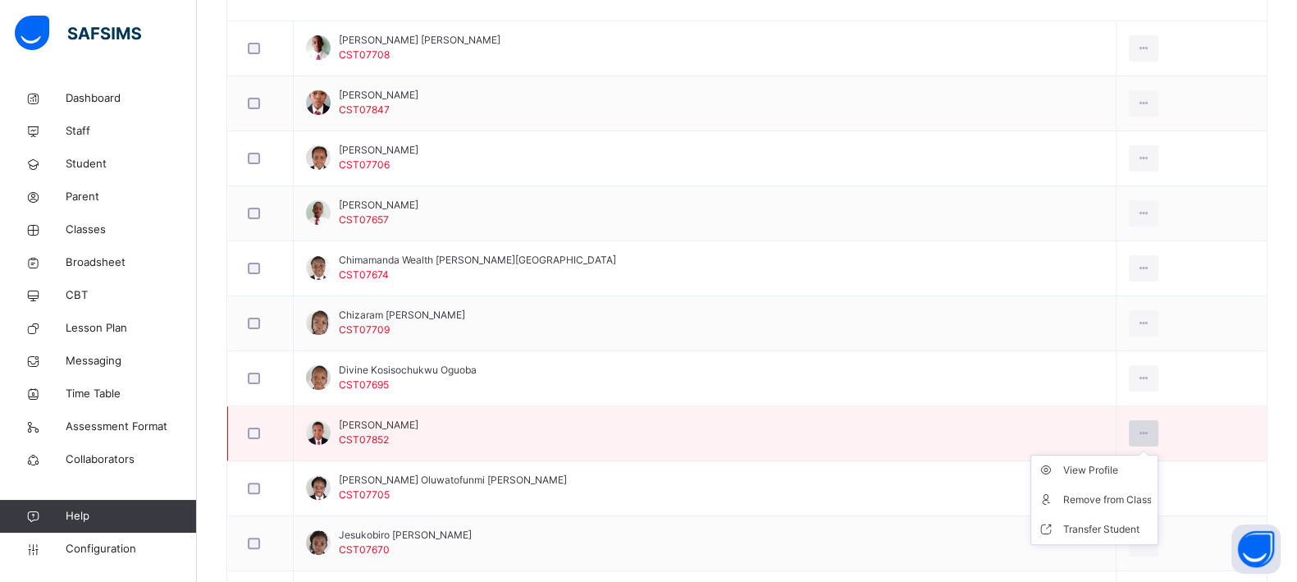
click at [1137, 428] on icon at bounding box center [1144, 433] width 14 height 15
click at [1062, 468] on div "View Profile" at bounding box center [1106, 470] width 89 height 16
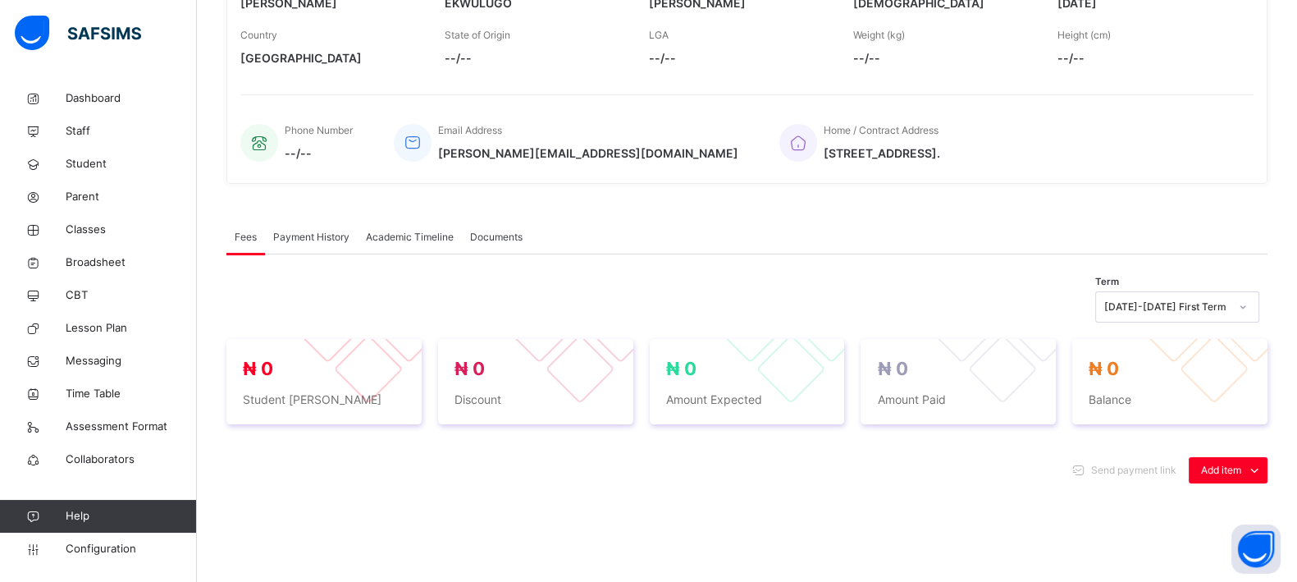
scroll to position [314, 0]
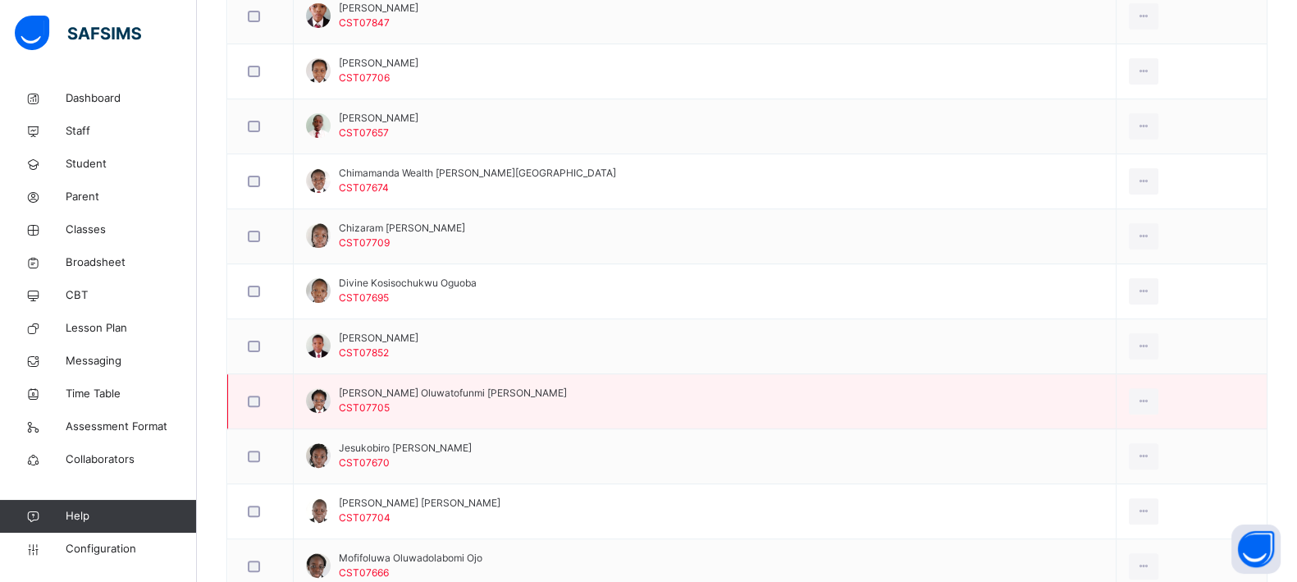
scroll to position [601, 0]
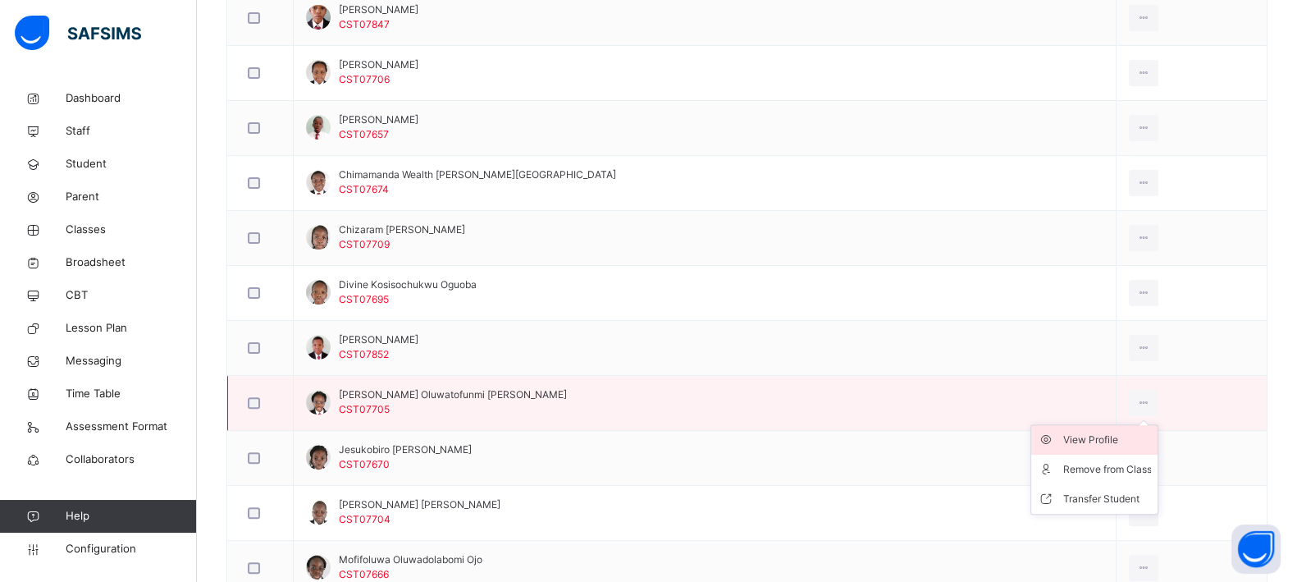
click at [1062, 441] on div "View Profile" at bounding box center [1106, 440] width 89 height 16
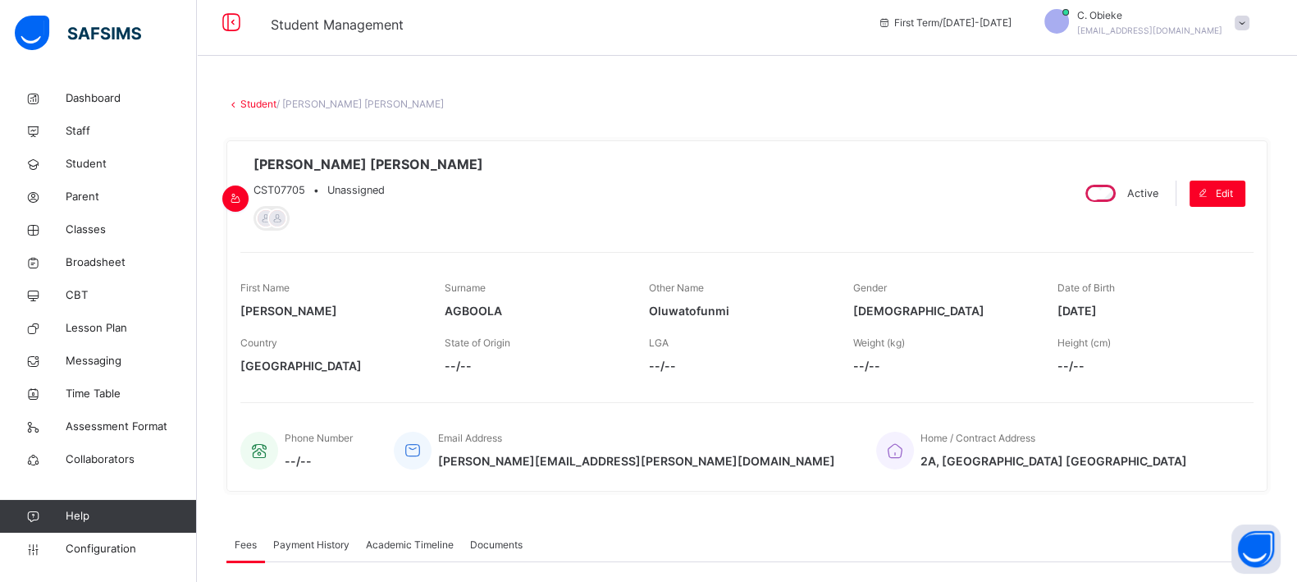
scroll to position [16, 0]
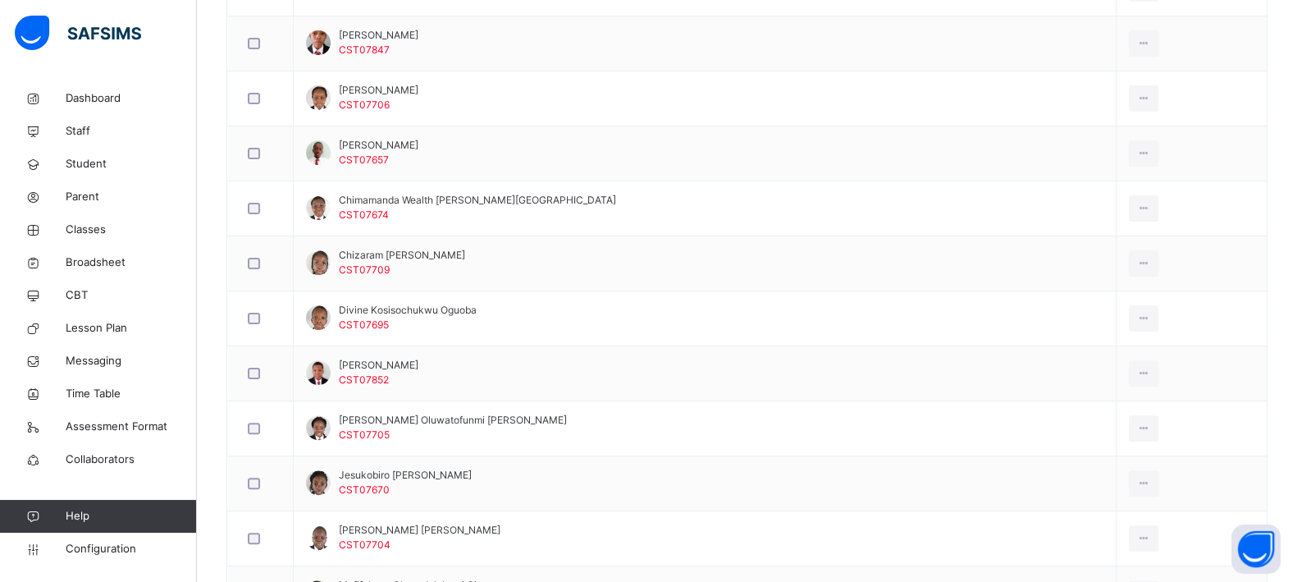
scroll to position [582, 0]
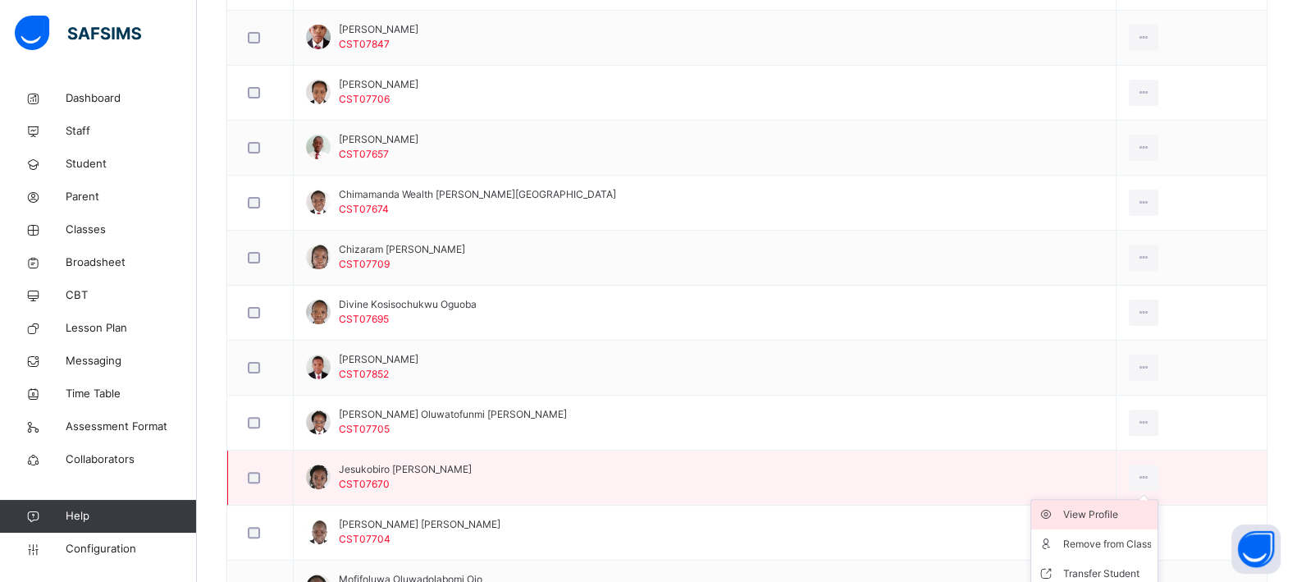
click at [1062, 514] on div "View Profile" at bounding box center [1106, 514] width 89 height 16
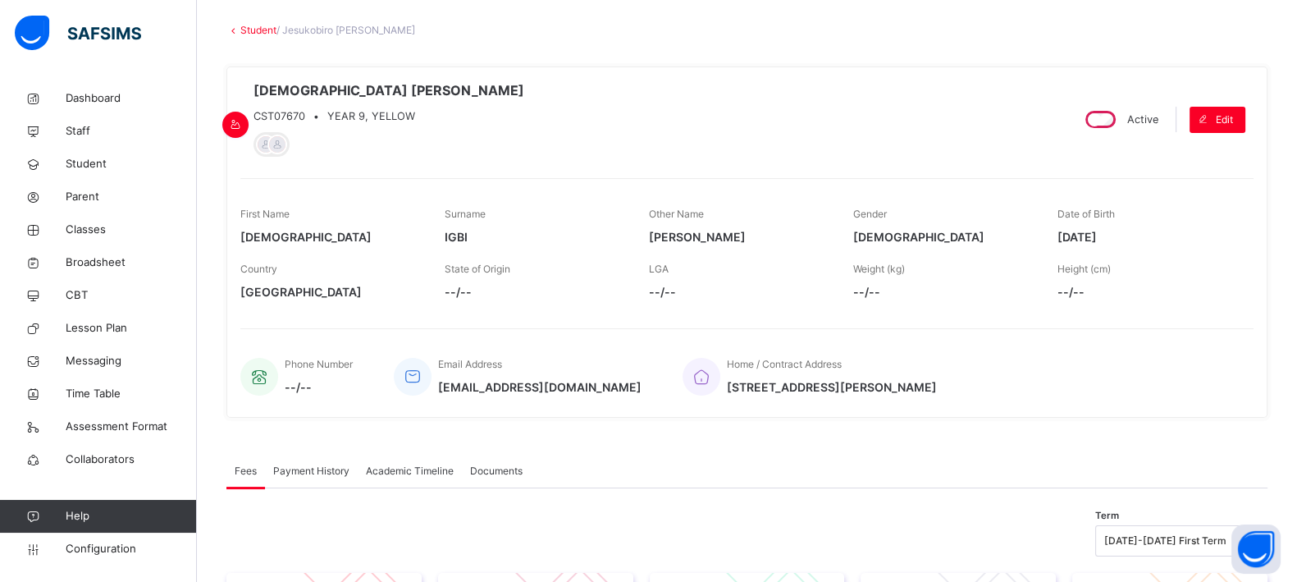
scroll to position [93, 0]
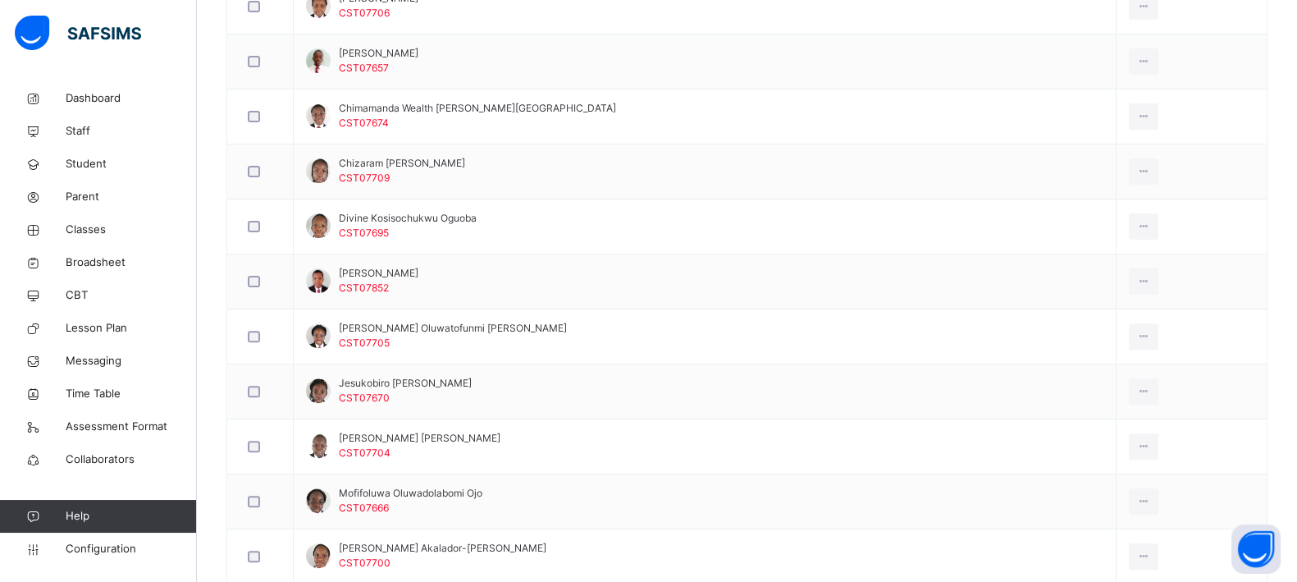
scroll to position [680, 0]
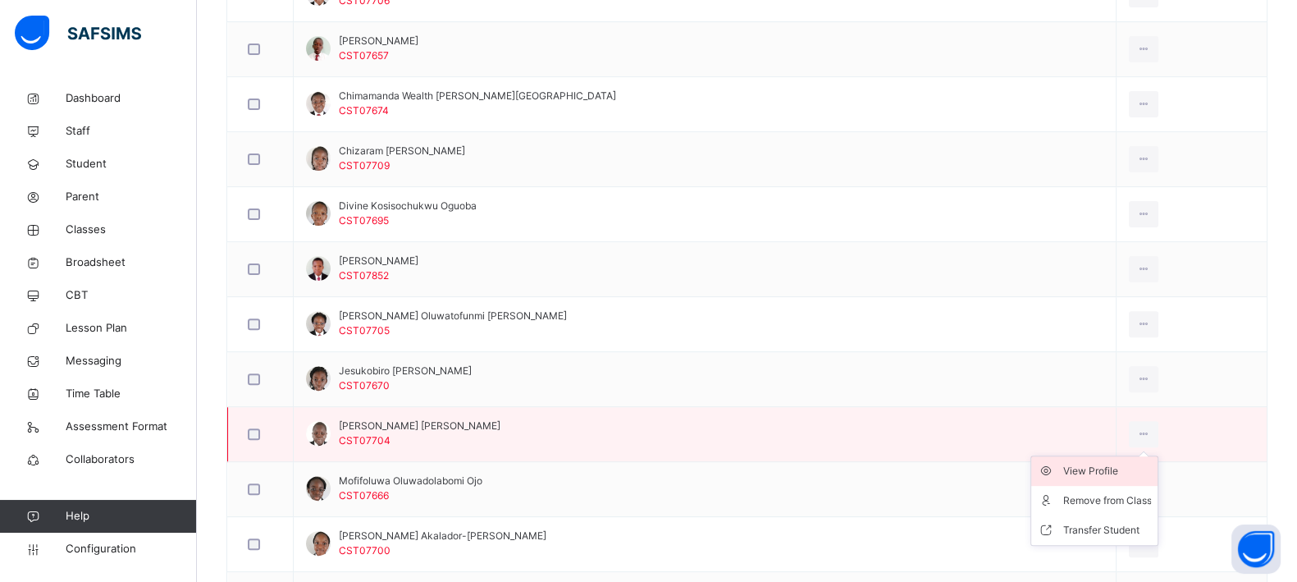
click at [1071, 471] on div "View Profile" at bounding box center [1106, 471] width 89 height 16
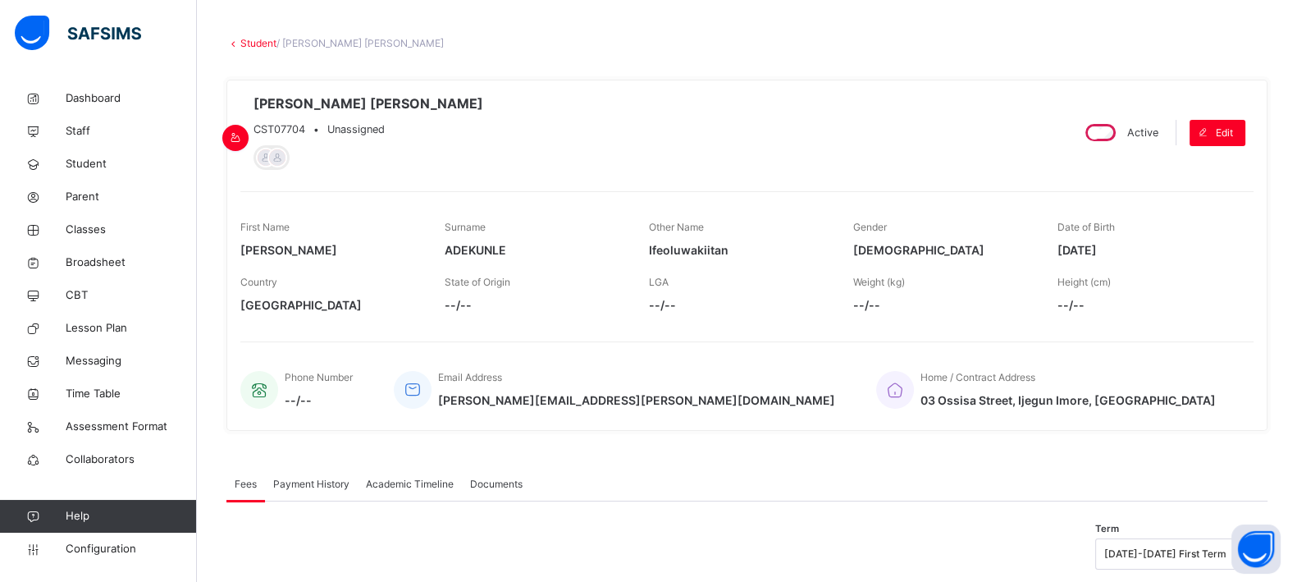
scroll to position [75, 0]
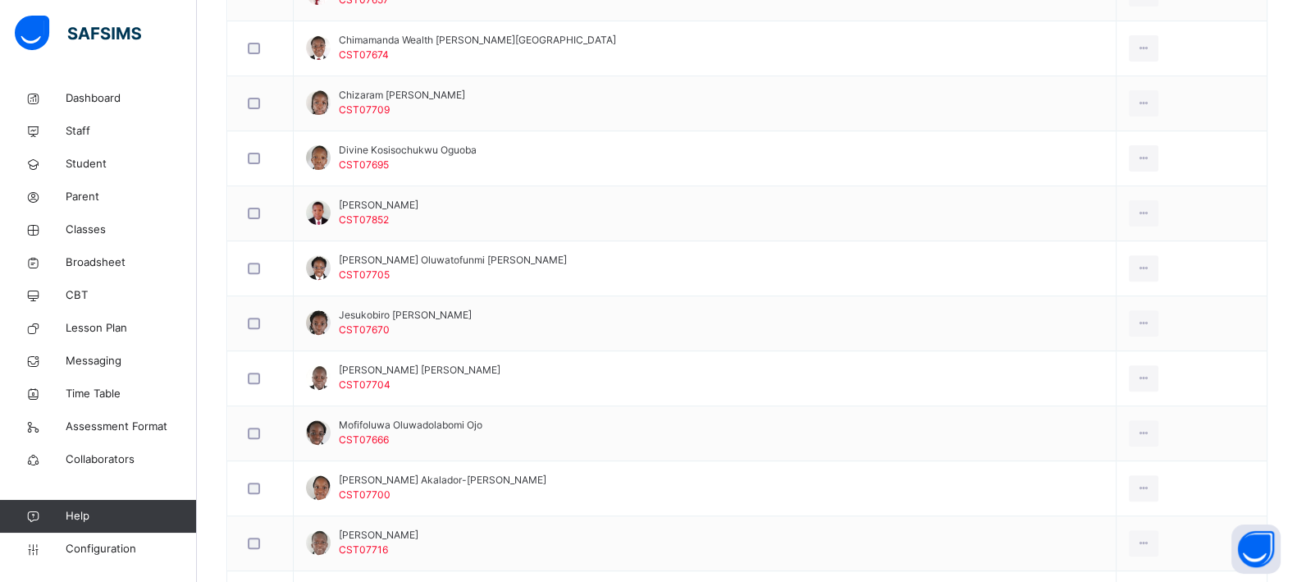
scroll to position [738, 0]
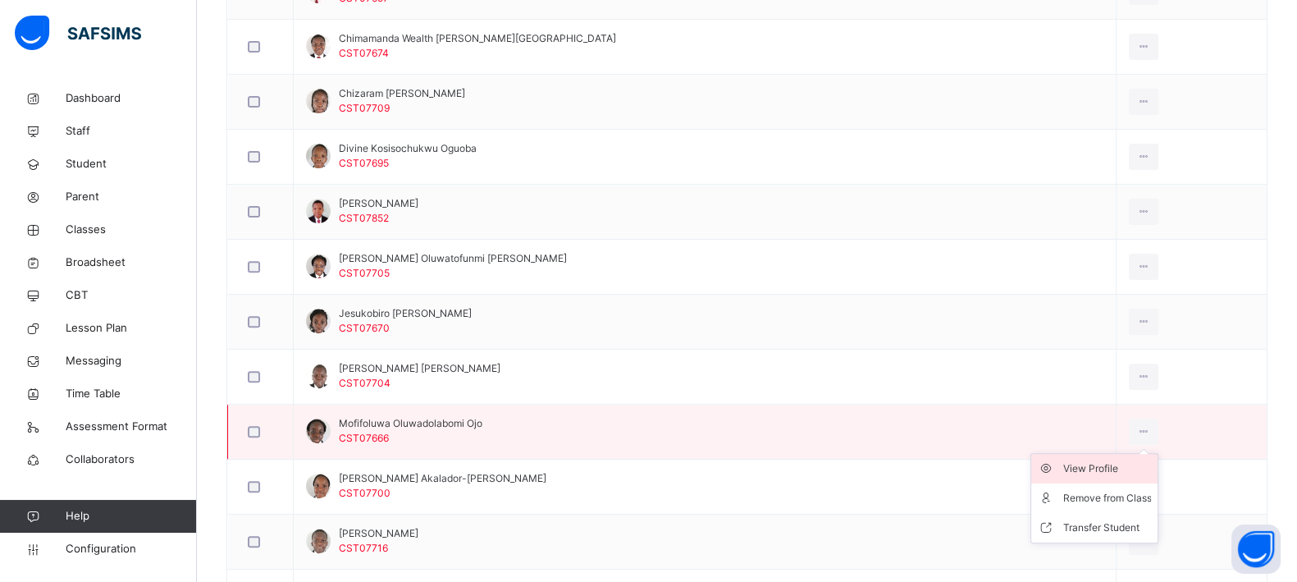
click at [1062, 460] on div "View Profile" at bounding box center [1106, 468] width 89 height 16
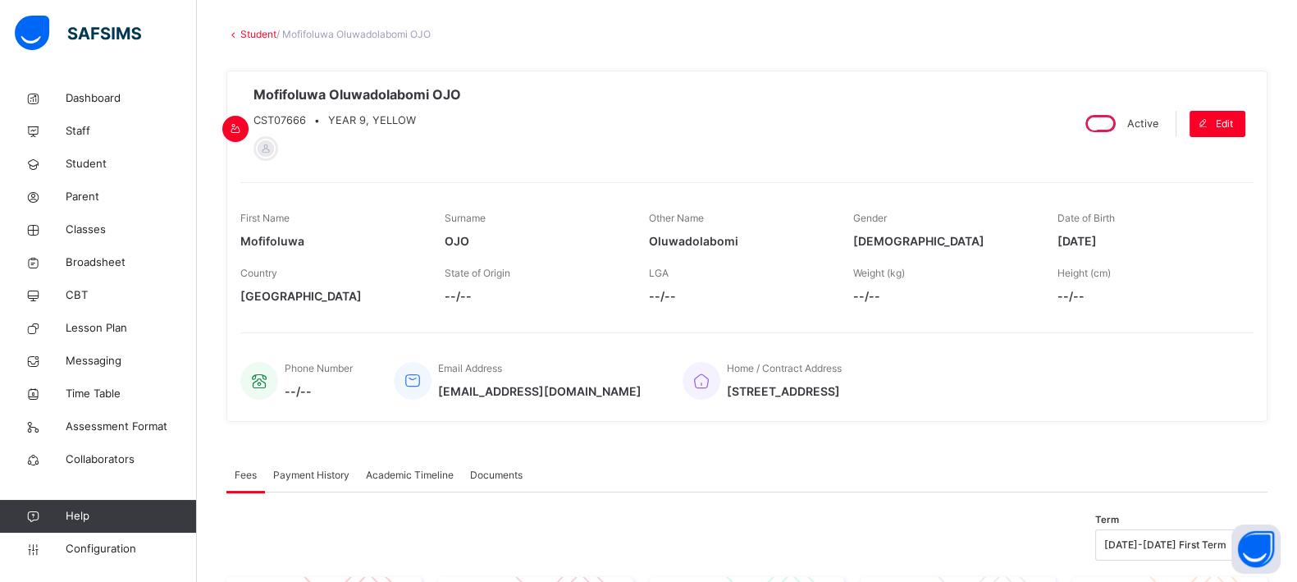
scroll to position [83, 0]
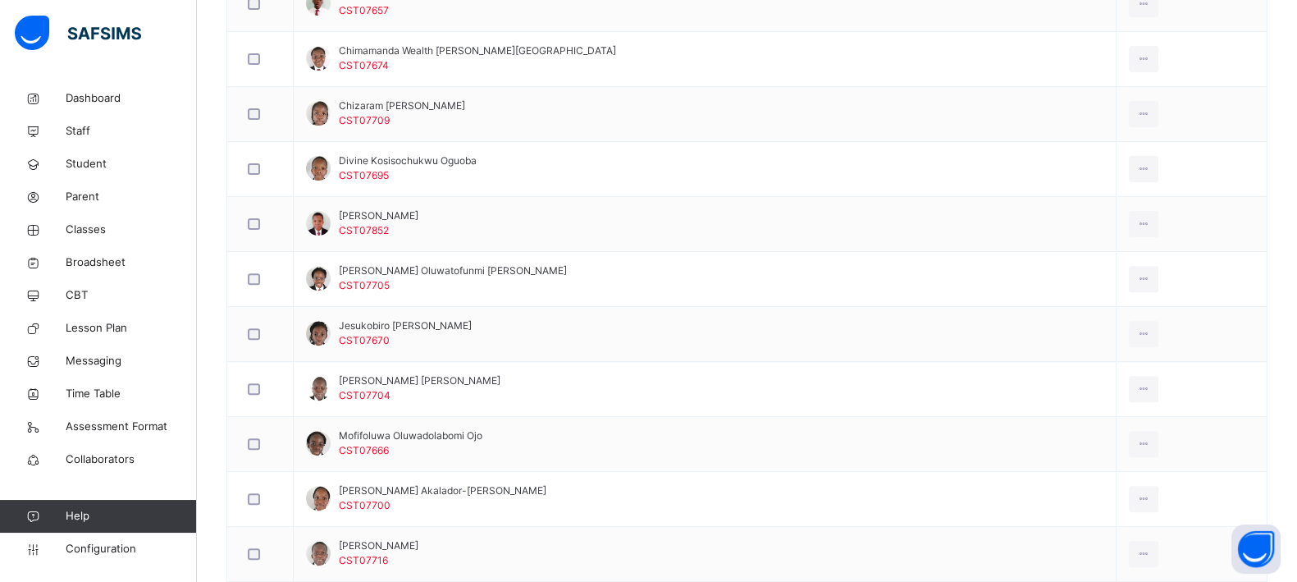
scroll to position [730, 0]
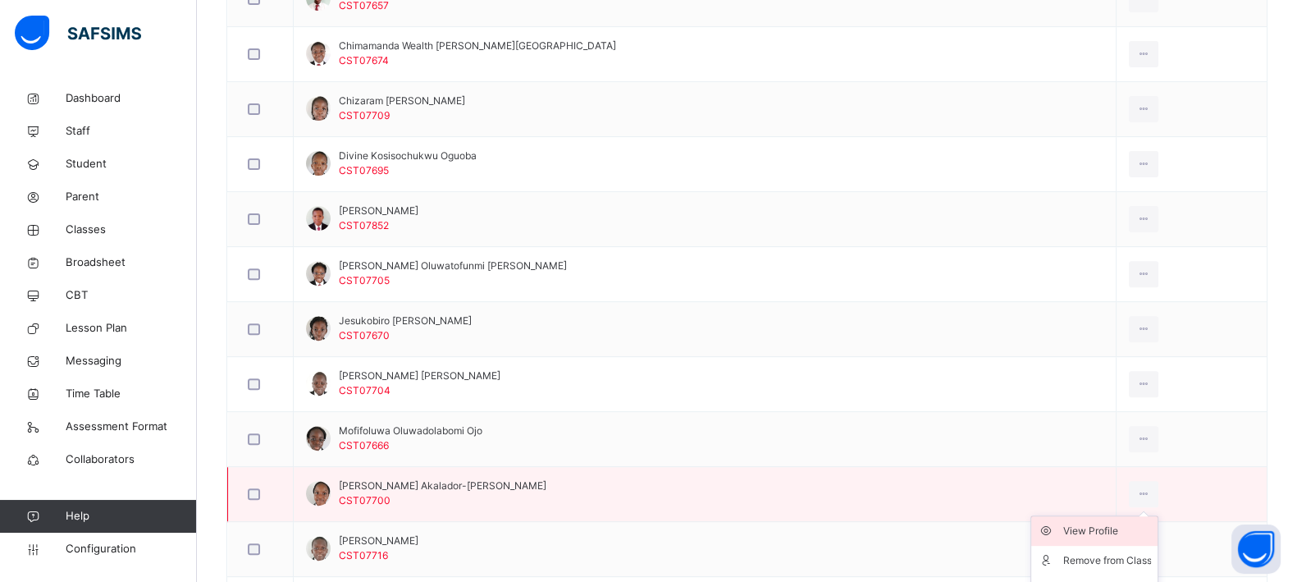
click at [1062, 527] on div "View Profile" at bounding box center [1106, 531] width 89 height 16
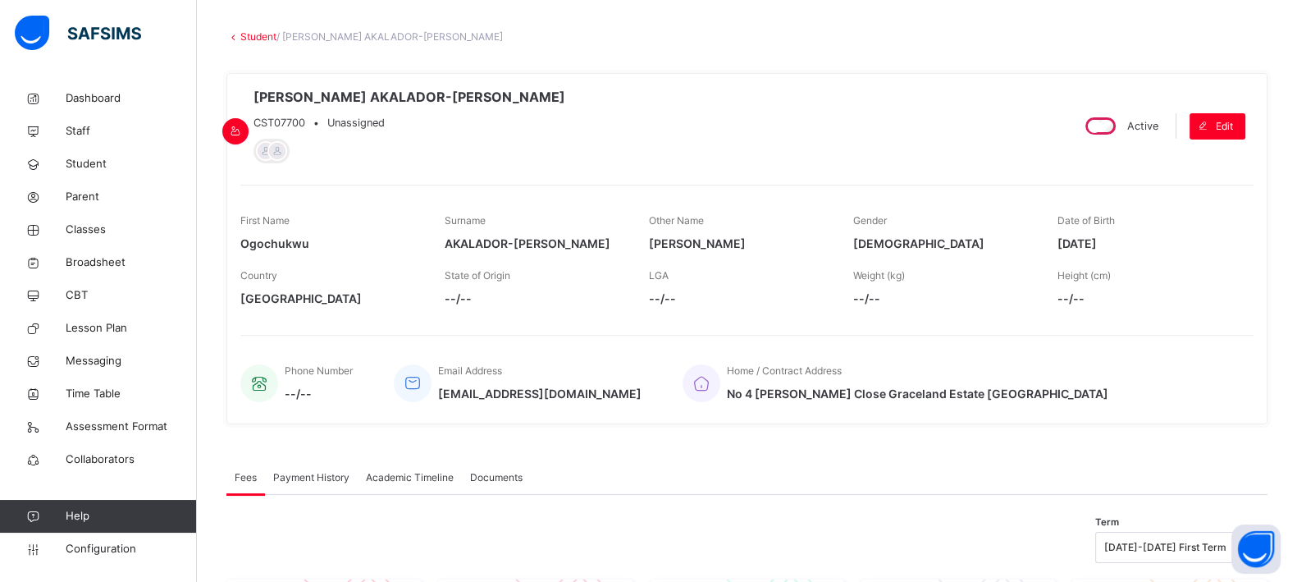
scroll to position [92, 0]
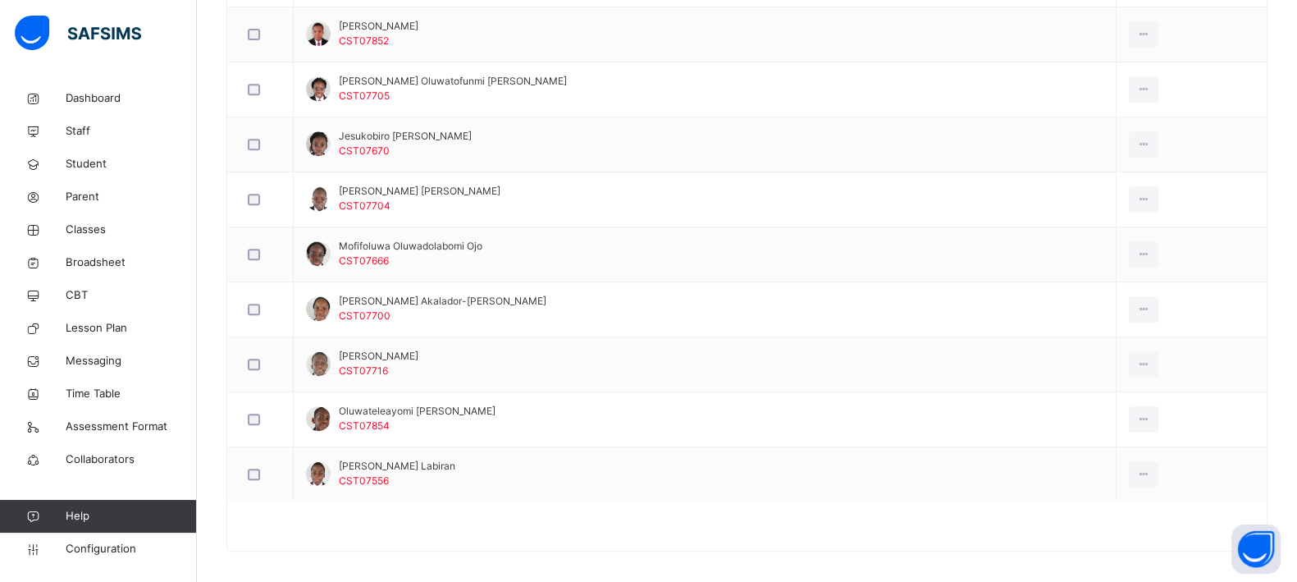
scroll to position [922, 0]
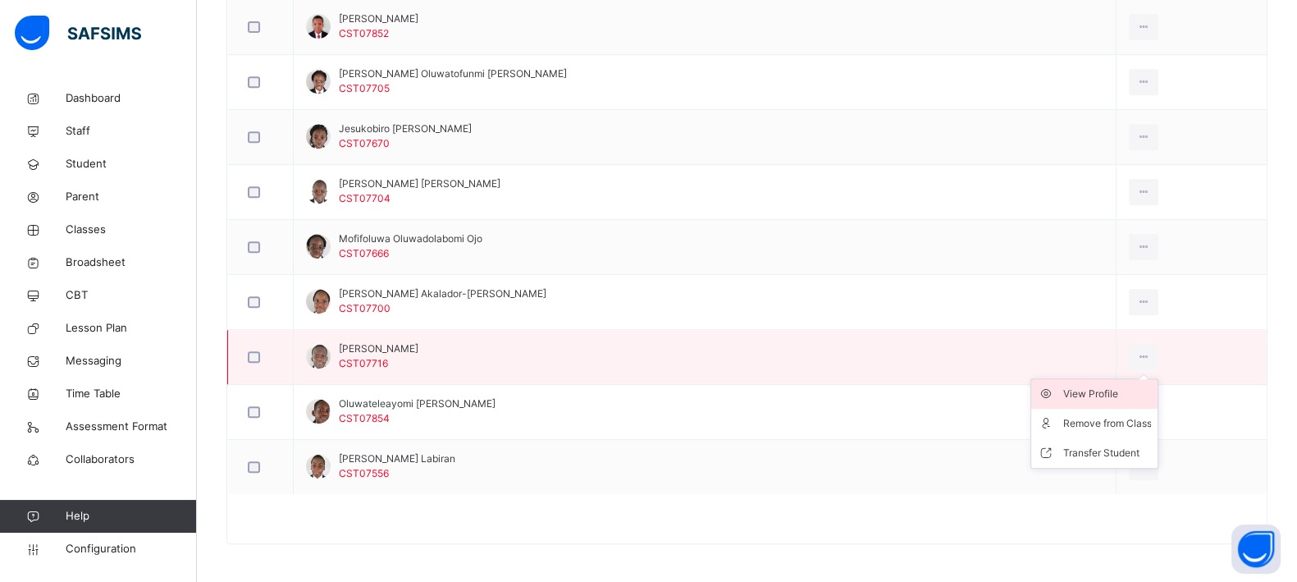
click at [1062, 397] on div "View Profile" at bounding box center [1106, 394] width 89 height 16
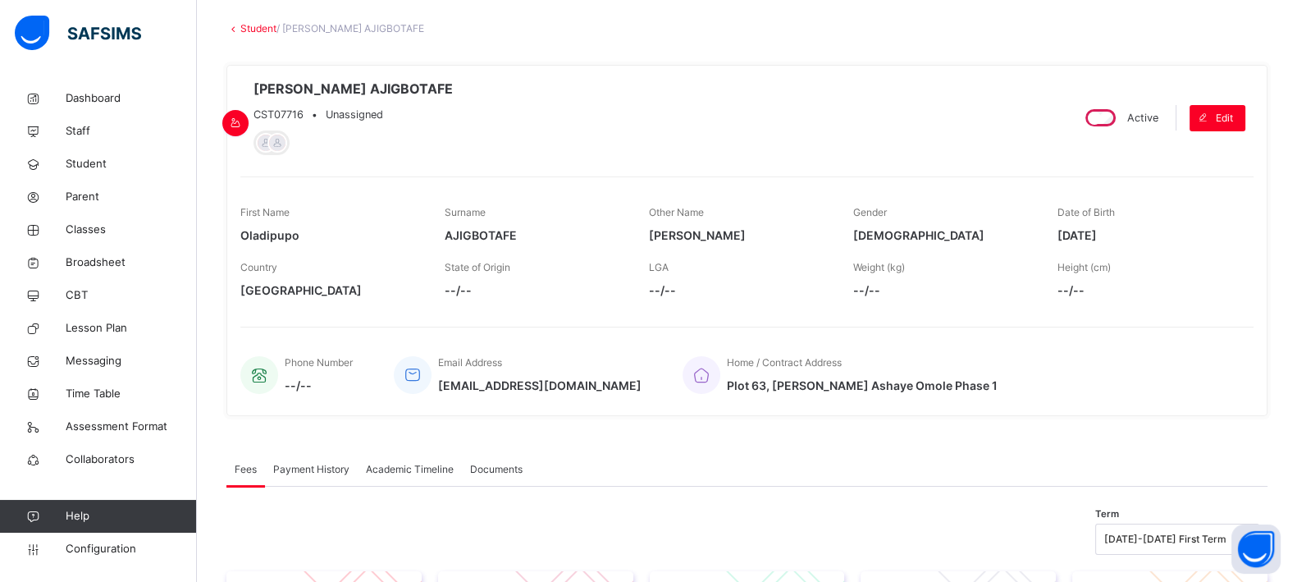
scroll to position [88, 0]
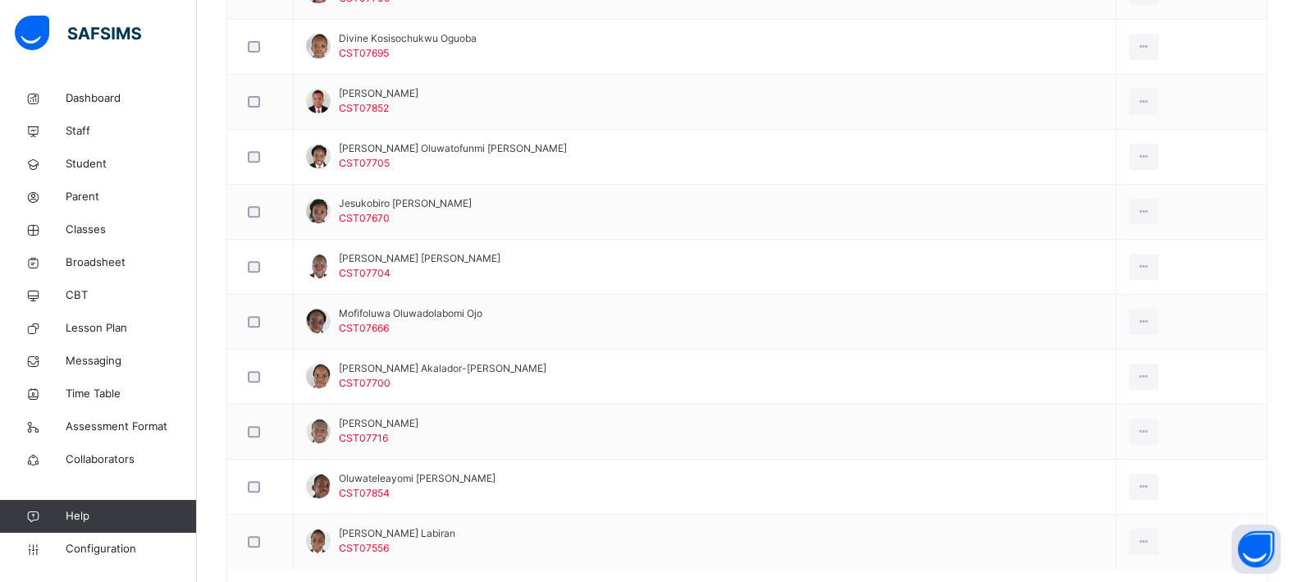
scroll to position [922, 0]
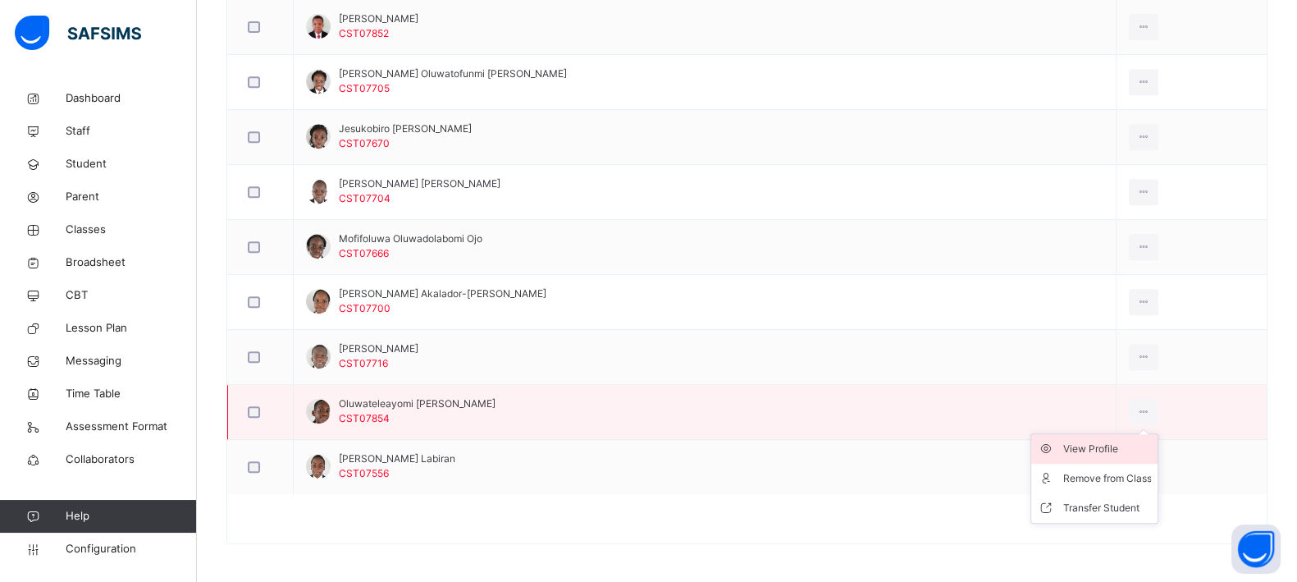
click at [1062, 444] on div "View Profile" at bounding box center [1106, 449] width 89 height 16
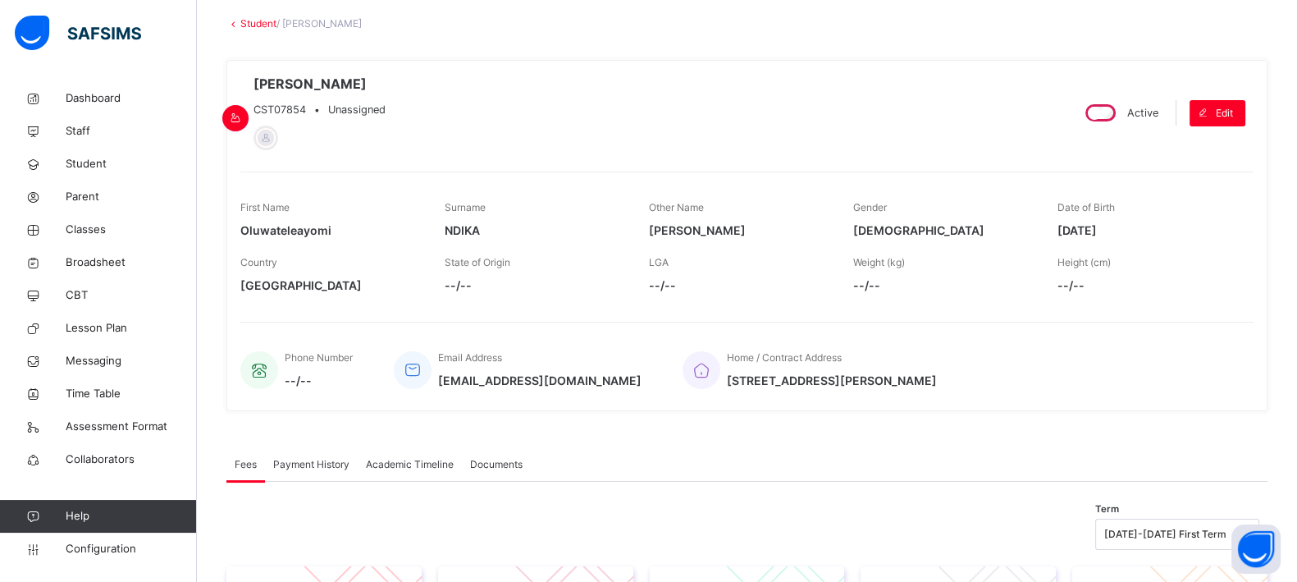
scroll to position [85, 0]
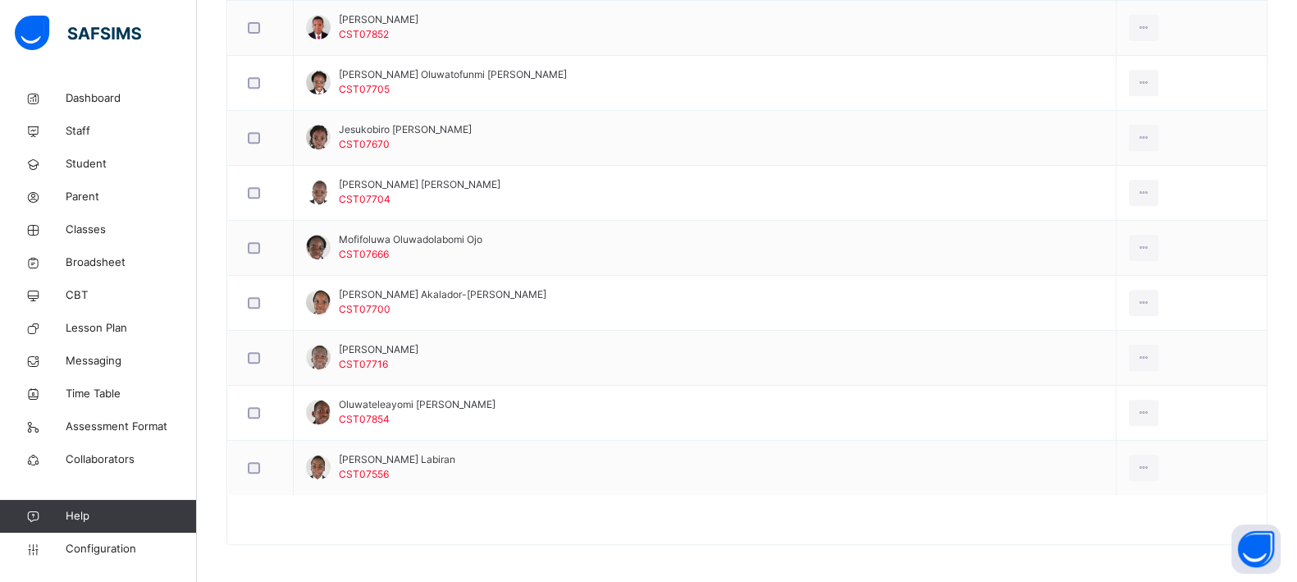
scroll to position [922, 0]
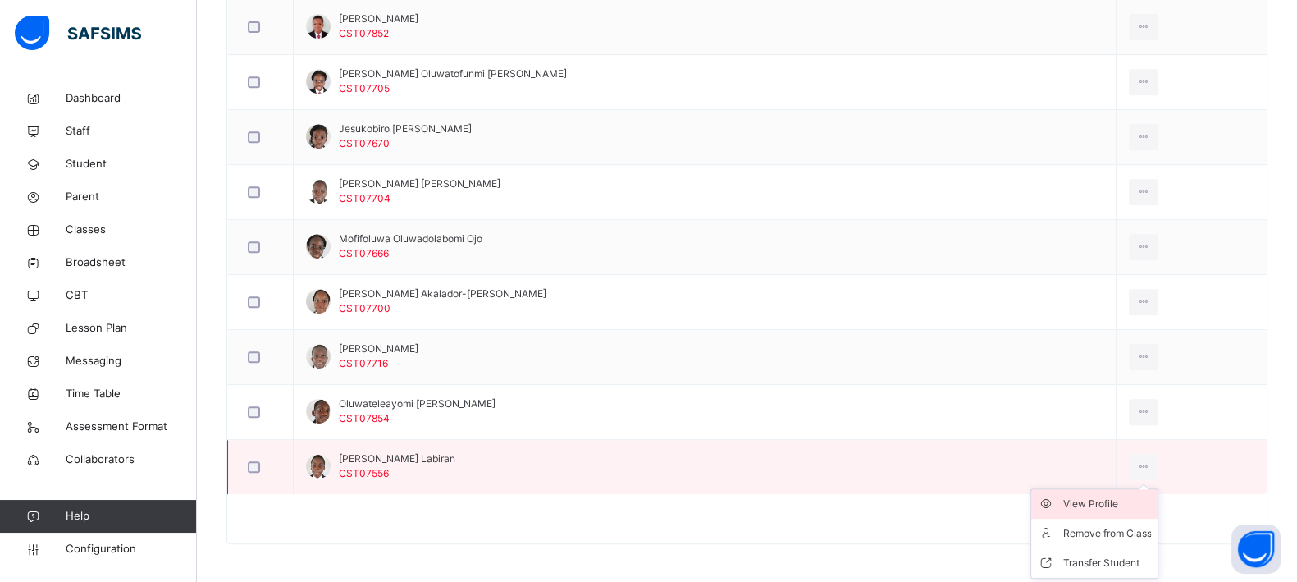
click at [1062, 505] on div "View Profile" at bounding box center [1106, 504] width 89 height 16
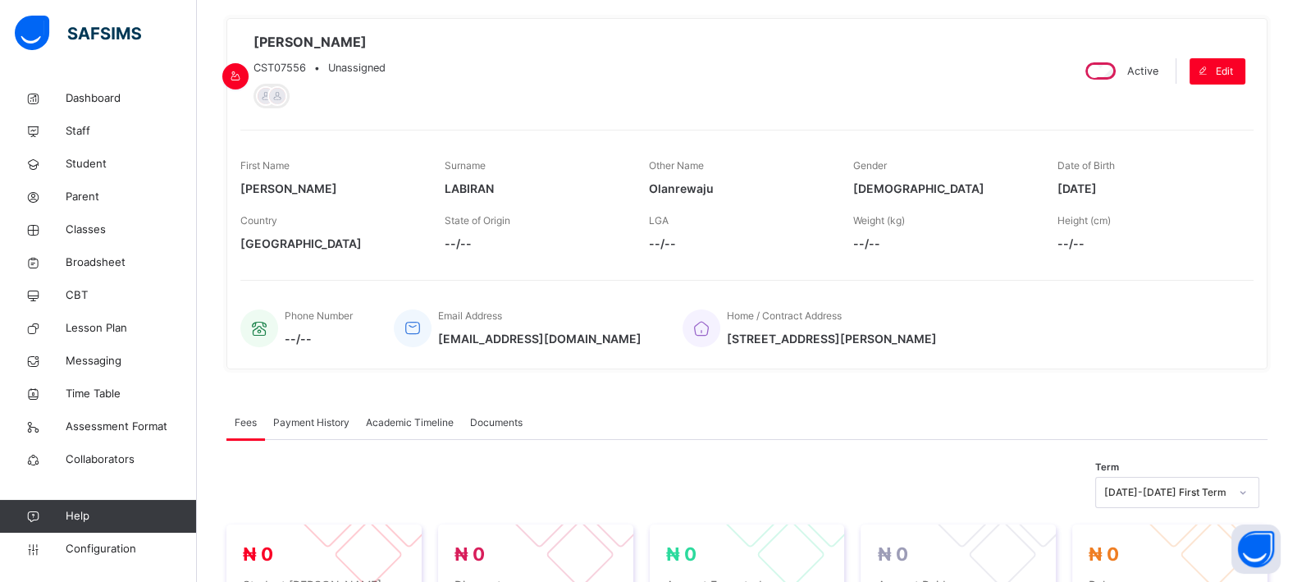
scroll to position [124, 0]
